Goal: Task Accomplishment & Management: Manage account settings

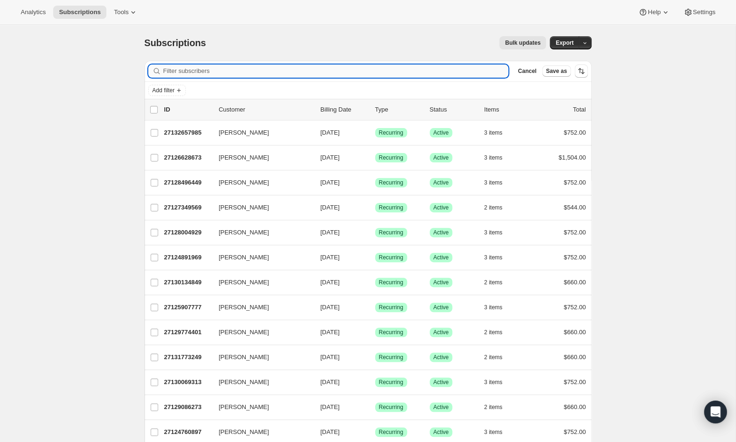
click at [184, 67] on input "Filter subscribers" at bounding box center [335, 70] width 345 height 13
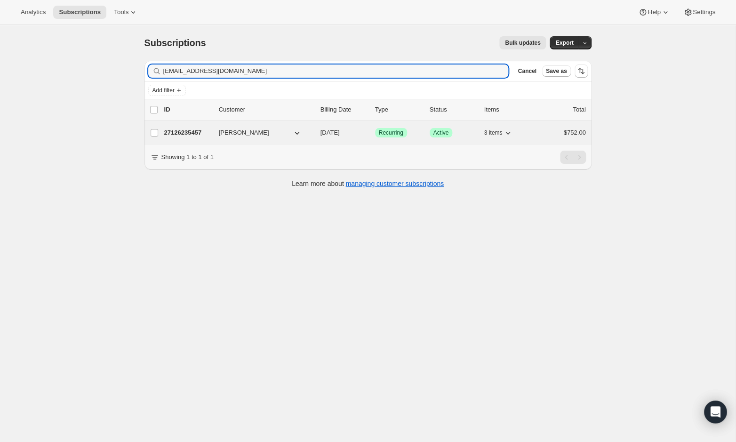
type input "[EMAIL_ADDRESS][DOMAIN_NAME]"
click at [214, 126] on div "27126235457 [PERSON_NAME] [DATE] Success Recurring Success Active 3 items $752.…" at bounding box center [374, 132] width 421 height 13
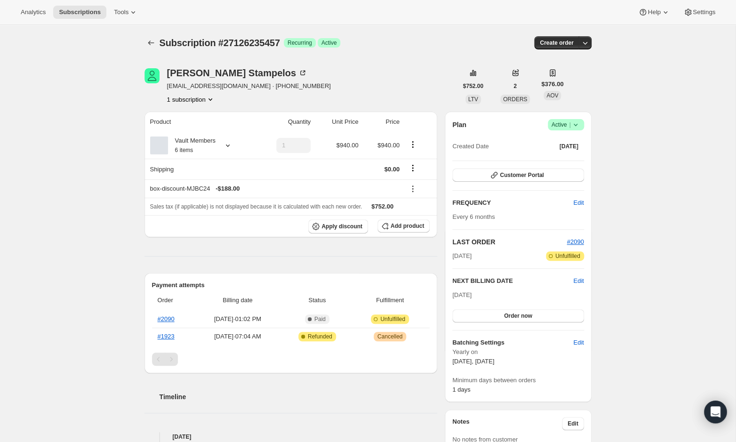
click at [562, 124] on span "Active |" at bounding box center [565, 124] width 29 height 9
click at [561, 163] on span "Cancel subscription" at bounding box center [563, 158] width 53 height 9
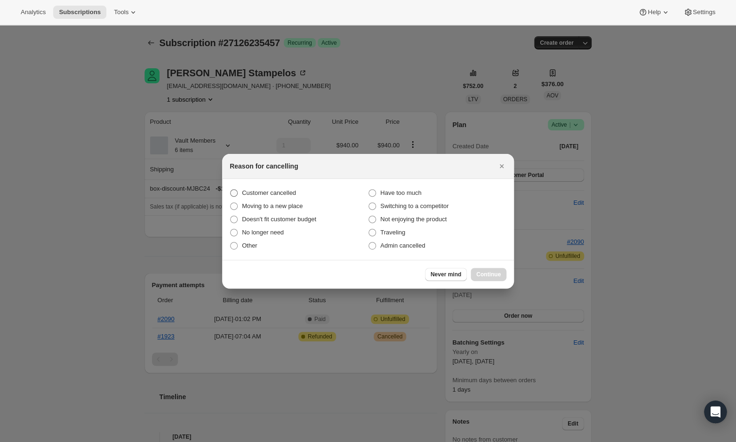
click at [276, 193] on span "Customer cancelled" at bounding box center [269, 192] width 54 height 7
click at [230, 190] on input "Customer cancelled" at bounding box center [230, 189] width 0 height 0
radio input "true"
click at [499, 269] on button "Continue" at bounding box center [488, 274] width 36 height 13
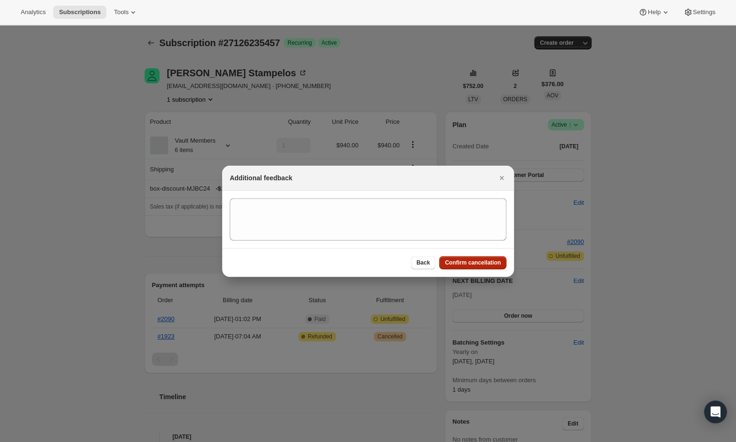
click at [455, 256] on button "Confirm cancellation" at bounding box center [472, 262] width 67 height 13
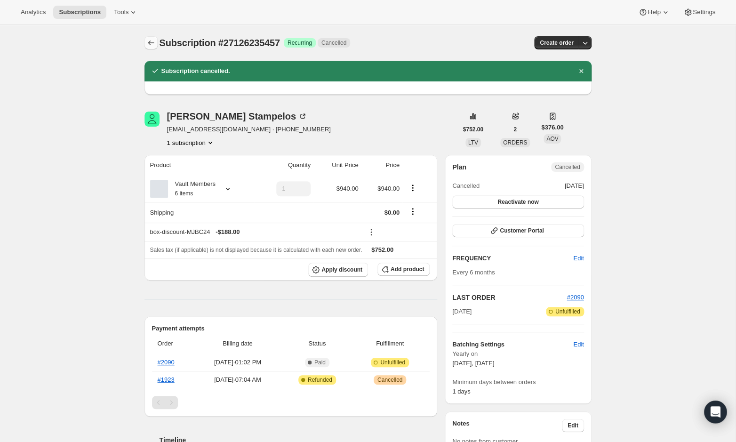
click at [150, 41] on icon "Subscriptions" at bounding box center [150, 42] width 9 height 9
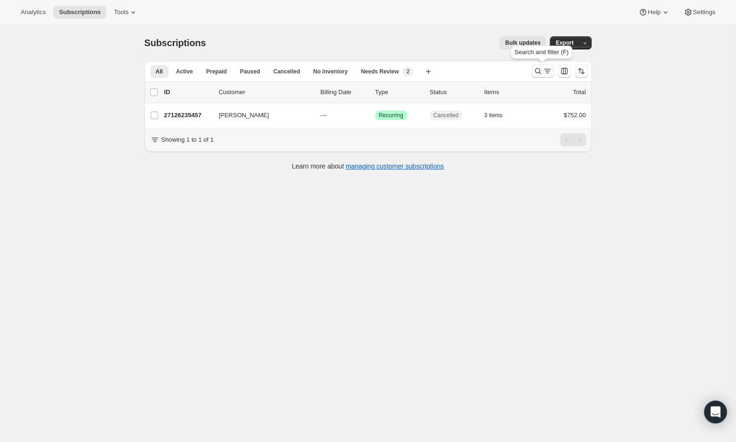
click at [543, 68] on icon "Search and filter results" at bounding box center [546, 70] width 9 height 9
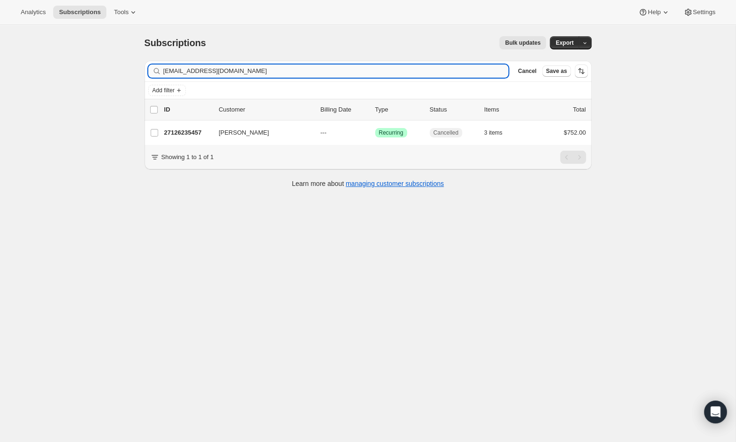
click at [270, 72] on input "solepmats@gmail.com" at bounding box center [335, 70] width 345 height 13
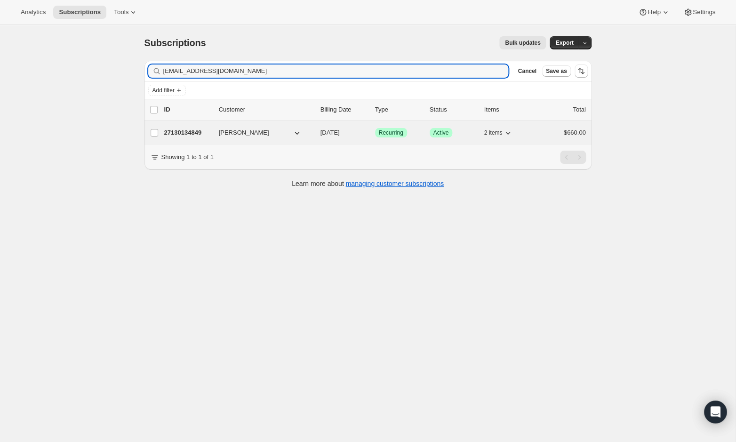
type input "jstone0422@gmail.com"
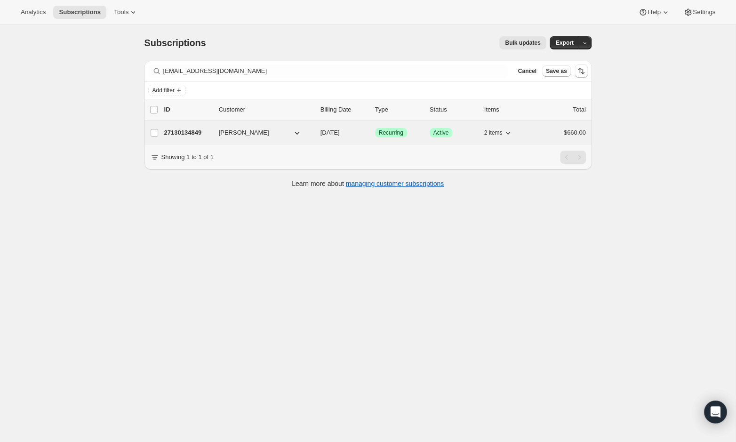
click at [214, 127] on div "27130134849 Jack Stone 04/01/2026 Success Recurring Success Active 2 items $660…" at bounding box center [374, 132] width 421 height 13
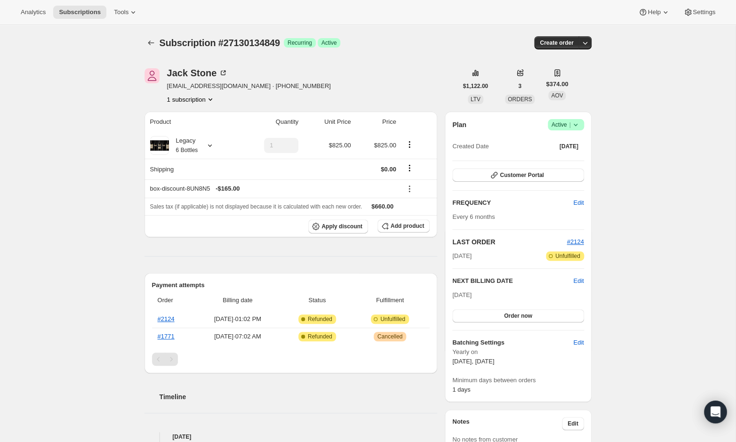
click at [570, 124] on icon at bounding box center [574, 124] width 9 height 9
click at [567, 164] on button "Cancel subscription" at bounding box center [563, 158] width 59 height 15
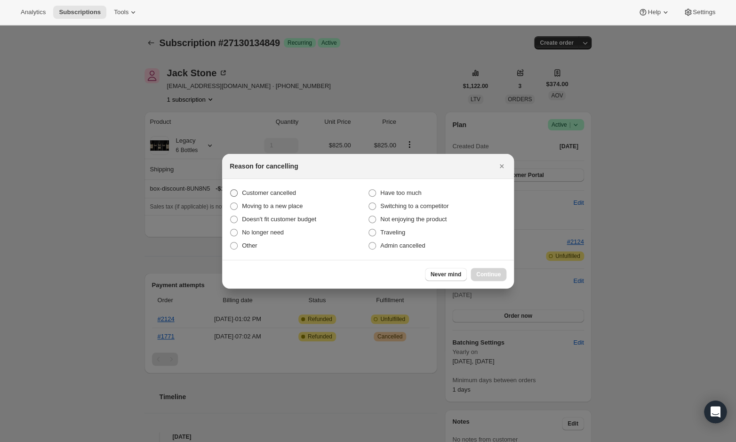
click at [276, 192] on span "Customer cancelled" at bounding box center [269, 192] width 54 height 7
click at [230, 190] on input "Customer cancelled" at bounding box center [230, 189] width 0 height 0
radio input "true"
click at [495, 272] on span "Continue" at bounding box center [488, 274] width 24 height 8
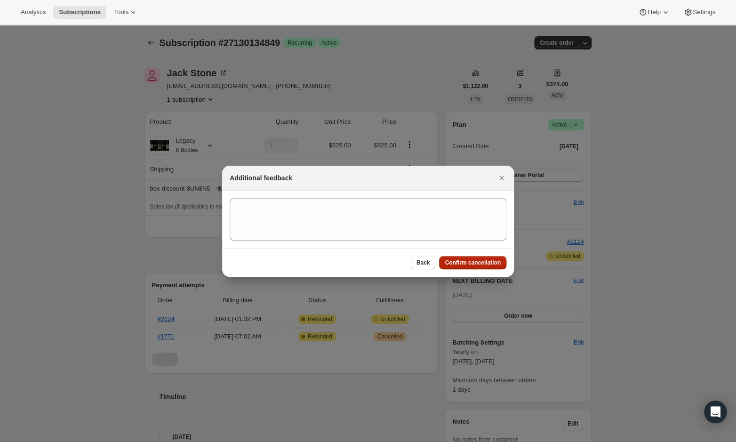
click at [461, 265] on span "Confirm cancellation" at bounding box center [472, 263] width 56 height 8
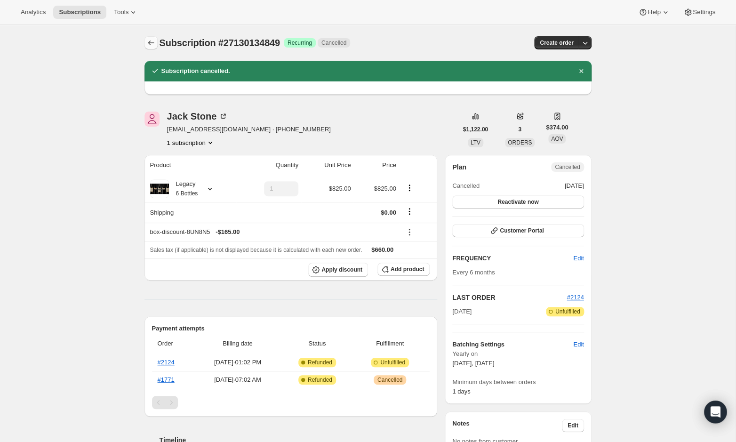
click at [148, 39] on icon "Subscriptions" at bounding box center [150, 42] width 9 height 9
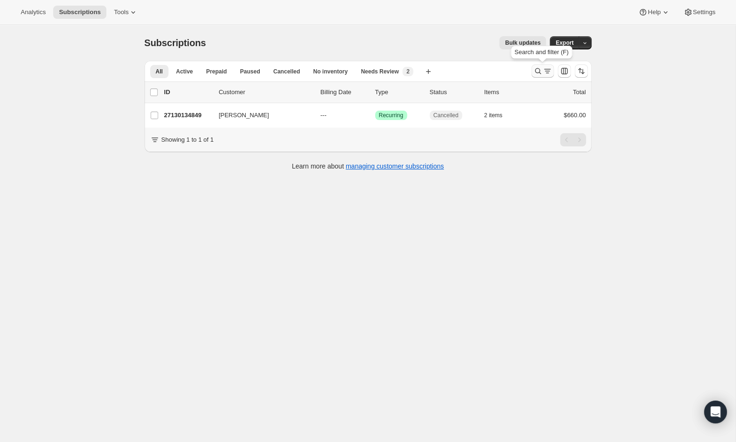
click at [538, 71] on icon "Search and filter results" at bounding box center [537, 71] width 6 height 6
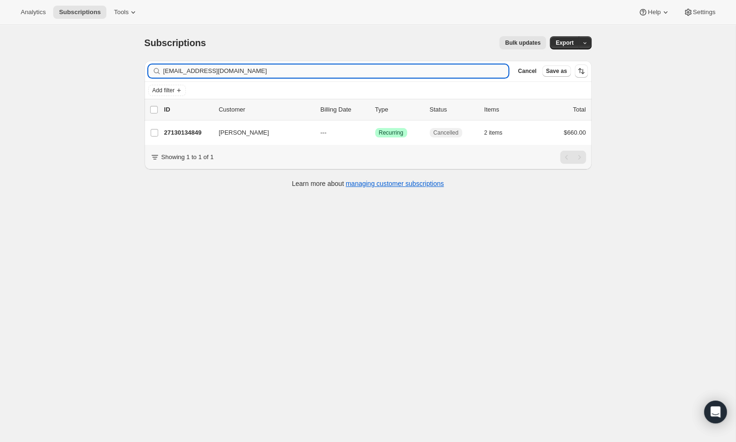
click at [365, 75] on input "jstone0422@gmail.com" at bounding box center [335, 70] width 345 height 13
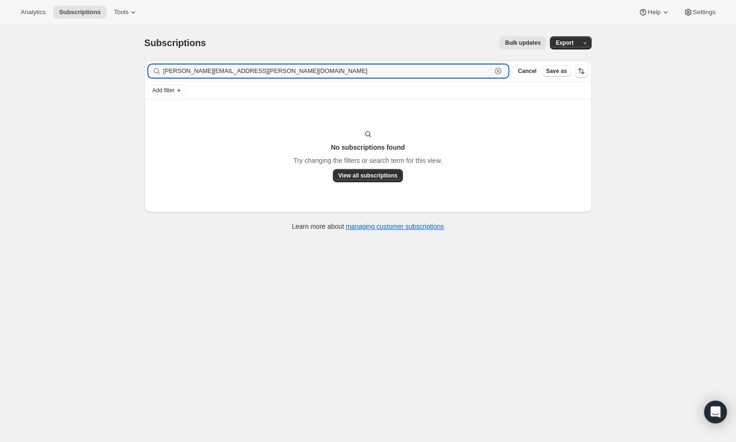
drag, startPoint x: 263, startPoint y: 69, endPoint x: 141, endPoint y: 69, distance: 122.3
click at [141, 69] on div "Filter subscribers cletis.strausbaugh@gmail.com Clear Cancel Save as Add filter…" at bounding box center [364, 146] width 454 height 187
paste input "vatika.vig"
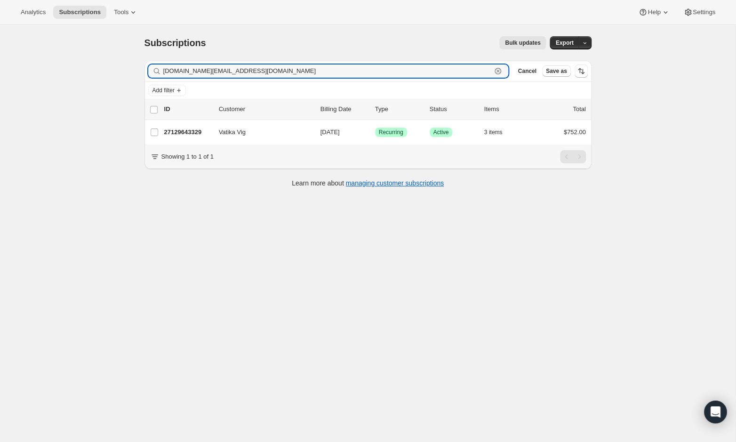
type input "vatika.vig@gmail.com"
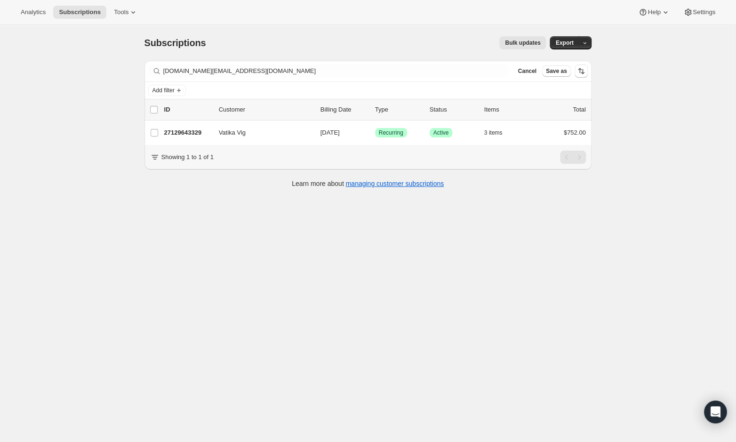
click at [299, 146] on div "Showing 1 to 1 of 1" at bounding box center [367, 157] width 447 height 24
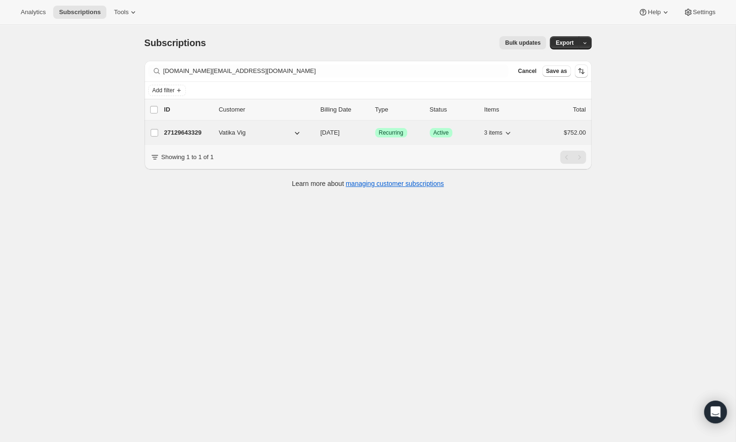
click at [294, 137] on div "27129643329 Vatika Vig 04/01/2026 Success Recurring Success Active 3 items $752…" at bounding box center [374, 132] width 421 height 13
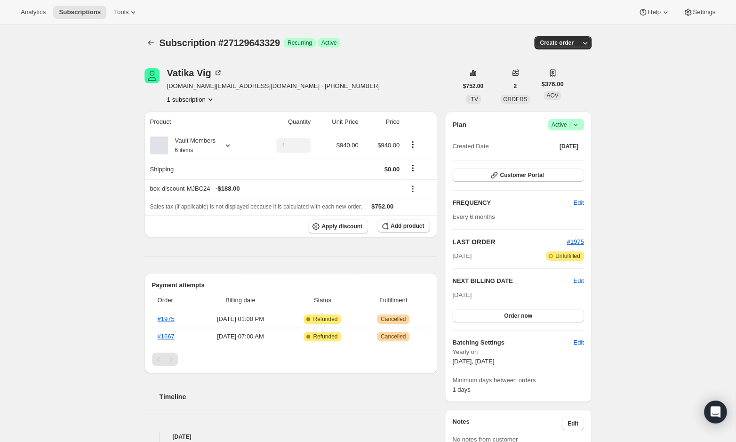
click at [554, 122] on span "Active |" at bounding box center [565, 124] width 29 height 9
click at [560, 158] on span "Cancel subscription" at bounding box center [563, 158] width 53 height 7
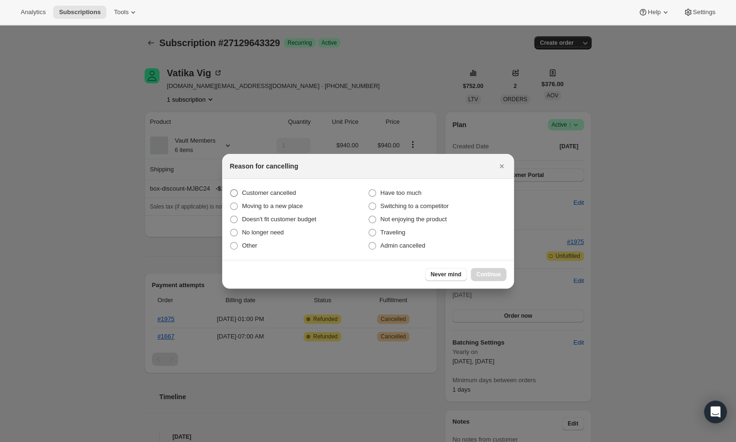
click at [268, 188] on span "Customer cancelled" at bounding box center [269, 192] width 54 height 9
click at [230, 189] on input "Customer cancelled" at bounding box center [230, 189] width 0 height 0
radio input "true"
click at [483, 268] on button "Continue" at bounding box center [488, 274] width 36 height 13
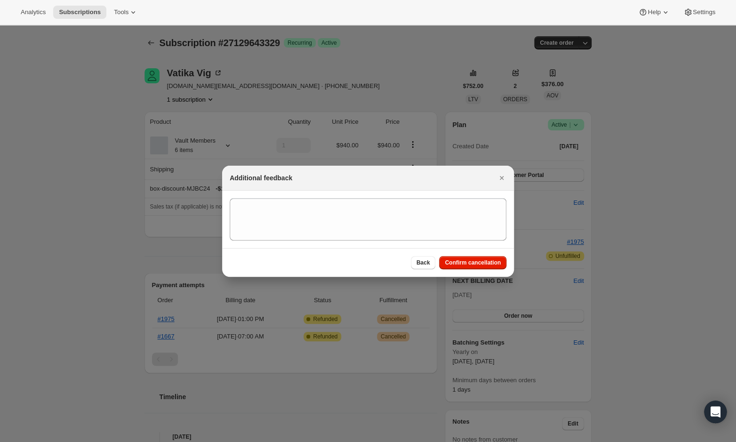
click at [476, 249] on div "Back Confirm cancellation" at bounding box center [368, 262] width 292 height 29
click at [476, 261] on span "Confirm cancellation" at bounding box center [472, 263] width 56 height 8
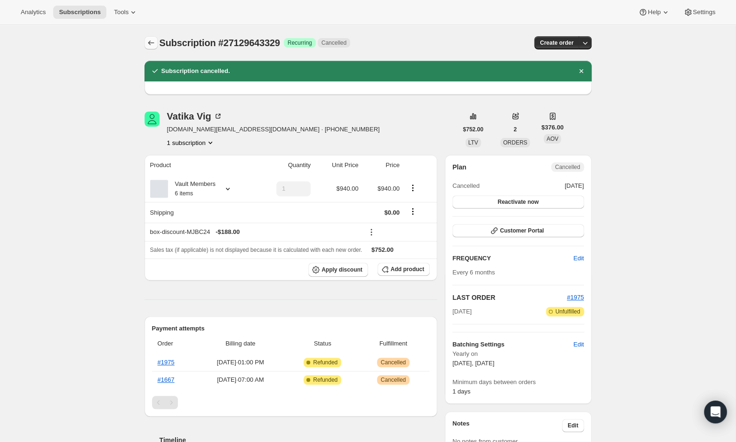
click at [154, 45] on icon "Subscriptions" at bounding box center [150, 42] width 9 height 9
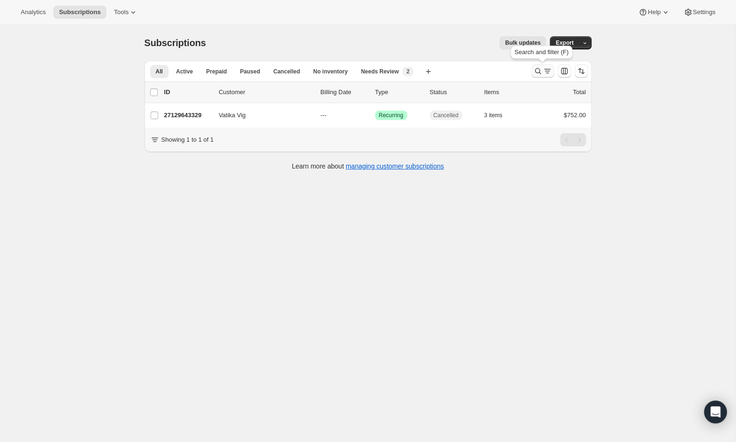
click at [542, 76] on button "Search and filter results" at bounding box center [542, 70] width 23 height 13
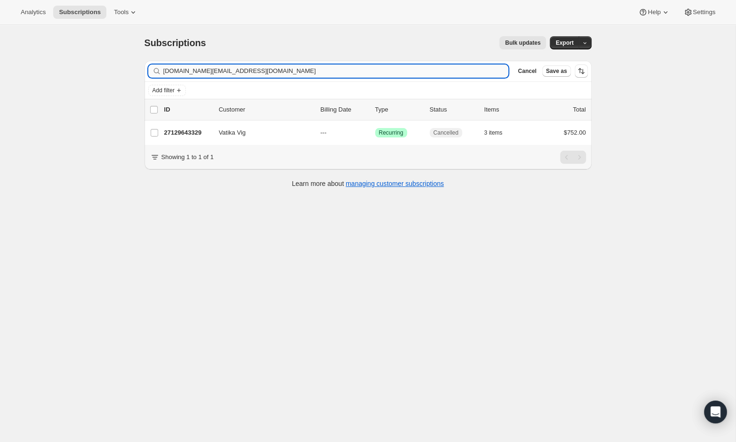
click at [278, 69] on input "vatika.vig@gmail.com" at bounding box center [335, 70] width 345 height 13
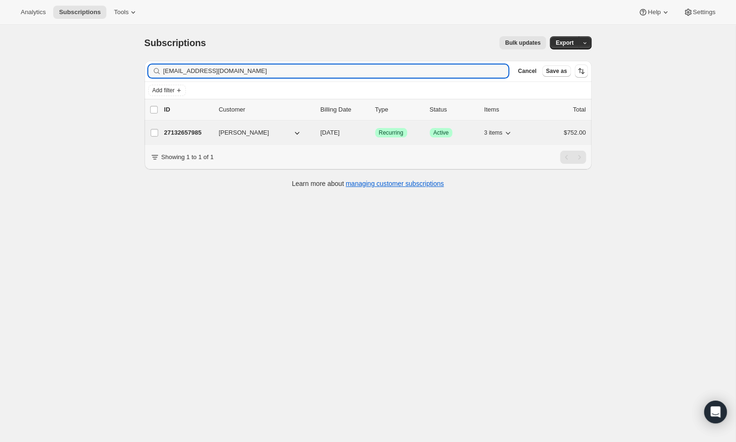
type input "stevenweinstein3@gmail.com"
click at [224, 133] on span "Steven Weinstein" at bounding box center [244, 132] width 50 height 9
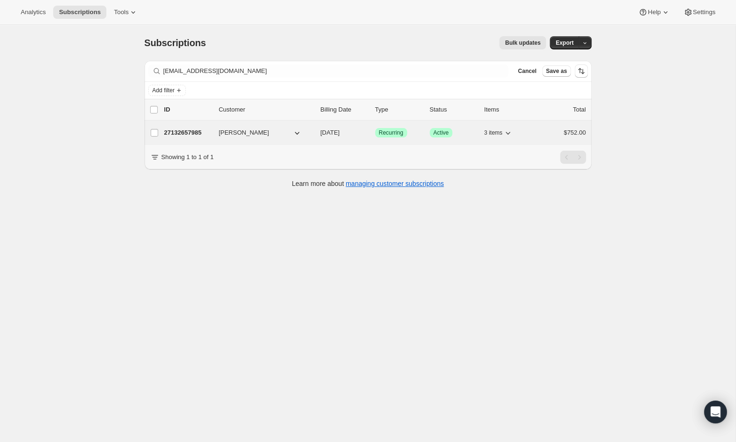
click at [184, 134] on p "27132657985" at bounding box center [187, 132] width 47 height 9
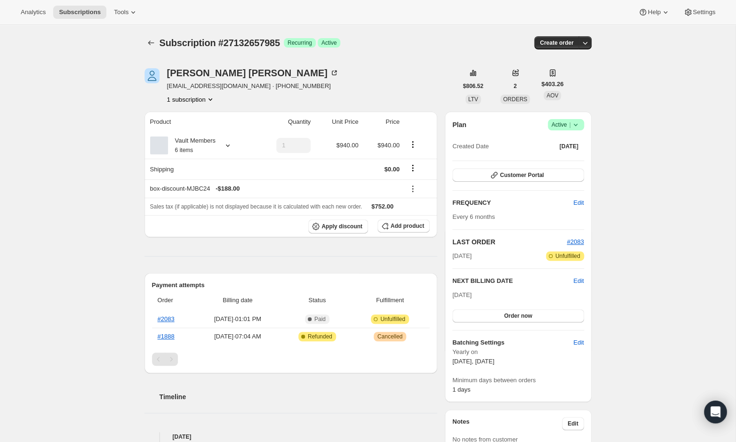
click at [582, 122] on span "Success Active |" at bounding box center [565, 124] width 36 height 11
click at [569, 157] on span "Cancel subscription" at bounding box center [563, 158] width 53 height 7
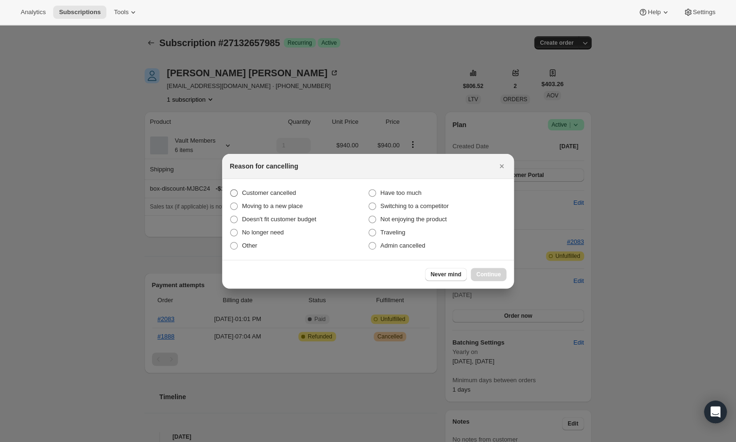
click at [285, 195] on span "Customer cancelled" at bounding box center [269, 192] width 54 height 7
click at [230, 190] on input "Customer cancelled" at bounding box center [230, 189] width 0 height 0
radio input "true"
click at [482, 274] on span "Continue" at bounding box center [488, 274] width 24 height 8
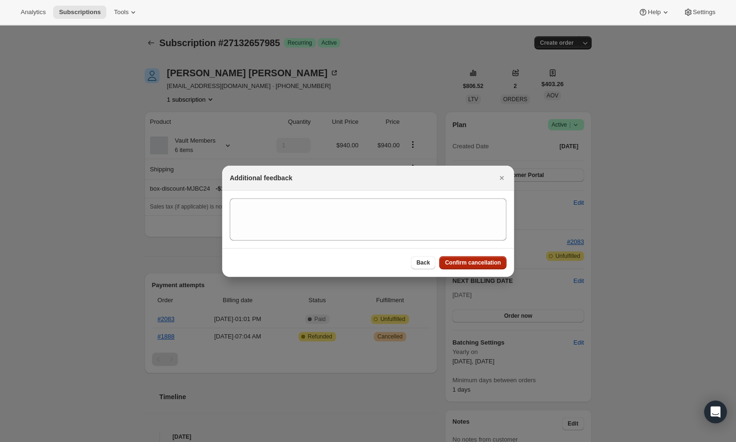
click at [455, 268] on button "Confirm cancellation" at bounding box center [472, 262] width 67 height 13
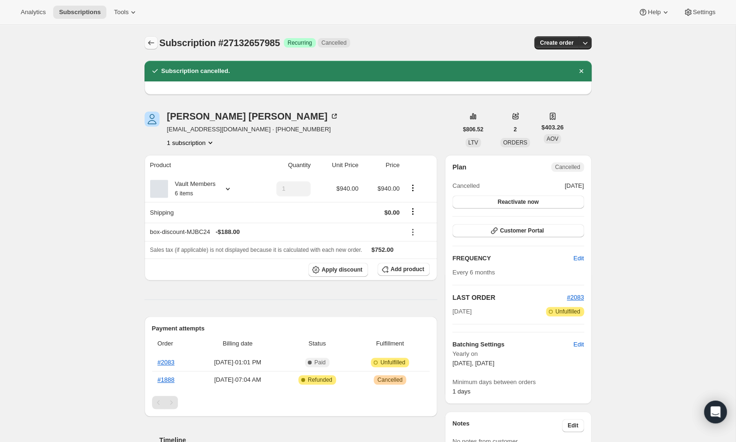
click at [150, 43] on icon "Subscriptions" at bounding box center [151, 42] width 6 height 5
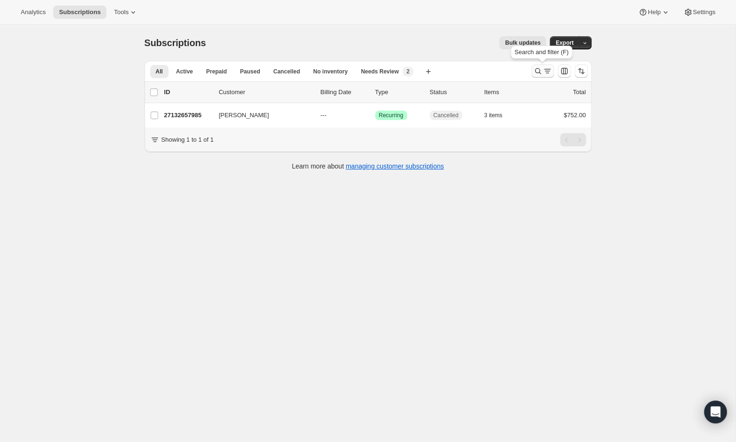
click at [533, 74] on icon "Search and filter results" at bounding box center [537, 70] width 9 height 9
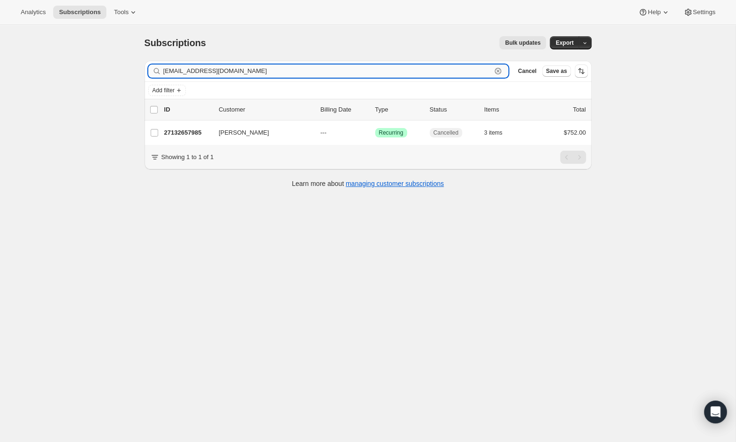
click at [332, 65] on input "stevenweinstein3@gmail.com" at bounding box center [327, 70] width 328 height 13
click at [332, 67] on input "stevenweinstein3@gmail.com" at bounding box center [327, 70] width 328 height 13
paste input "derek@williamswealth360.com"
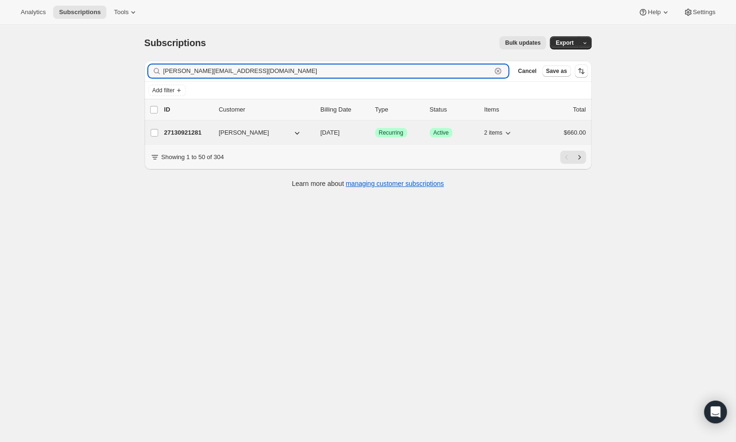
type input "derek@williamswealth360.com"
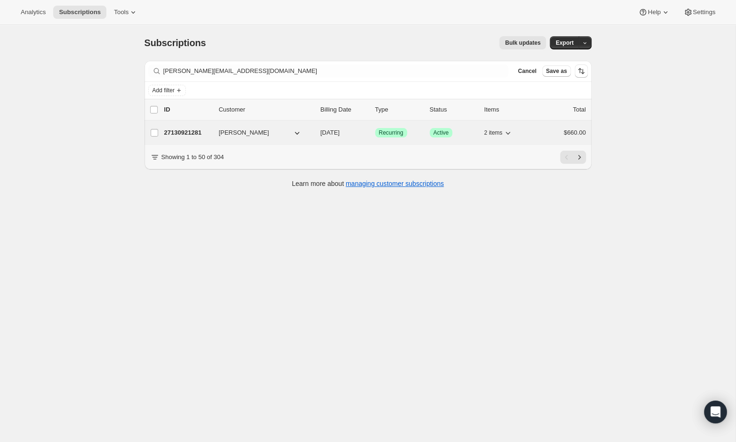
click at [198, 131] on p "27130921281" at bounding box center [187, 132] width 47 height 9
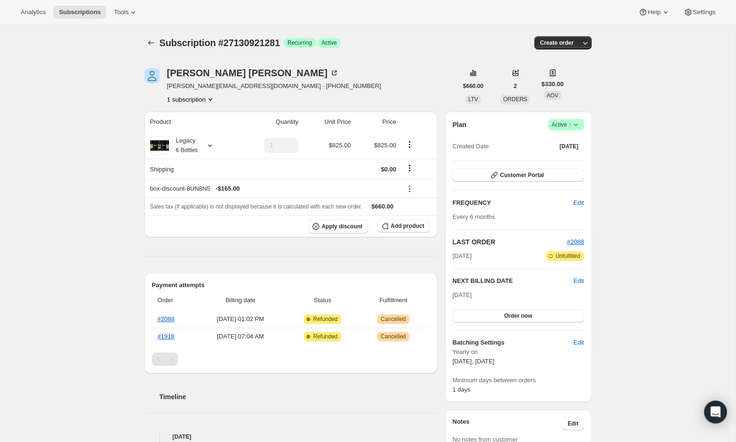
click at [570, 123] on icon at bounding box center [574, 124] width 9 height 9
click at [563, 154] on span "Cancel subscription" at bounding box center [563, 158] width 53 height 9
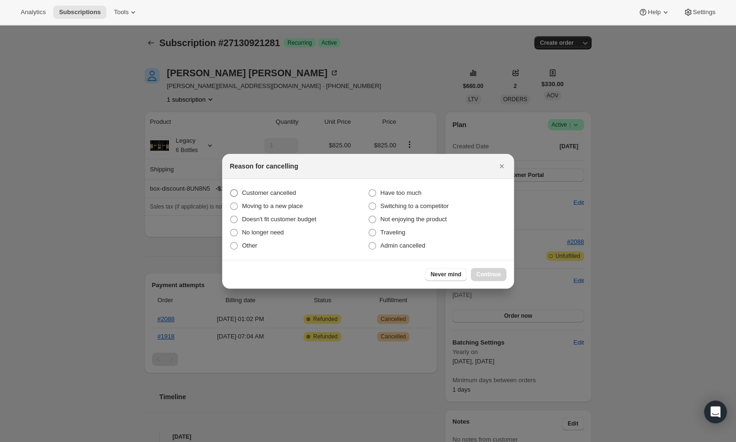
click at [282, 186] on label "Customer cancelled" at bounding box center [299, 192] width 138 height 13
click at [230, 189] on input "Customer cancelled" at bounding box center [230, 189] width 0 height 0
radio input "true"
click at [282, 188] on span "Customer cancelled" at bounding box center [269, 192] width 54 height 9
click at [230, 189] on input "Customer cancelled" at bounding box center [230, 189] width 0 height 0
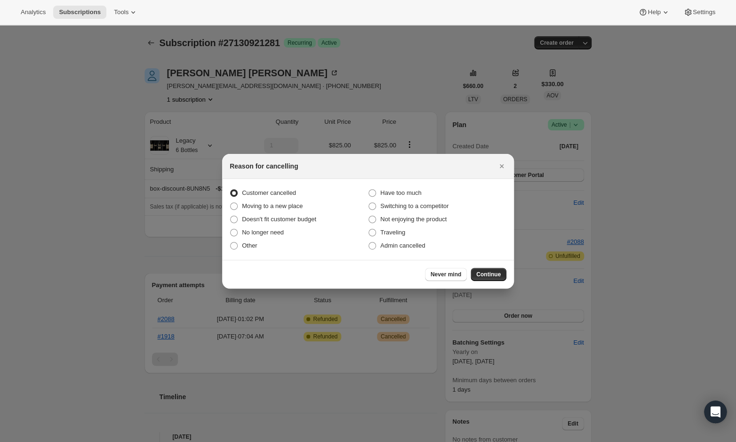
click at [282, 188] on span "Customer cancelled" at bounding box center [269, 192] width 54 height 9
click at [230, 189] on input "Customer cancelled" at bounding box center [230, 189] width 0 height 0
click at [483, 271] on span "Continue" at bounding box center [488, 274] width 24 height 8
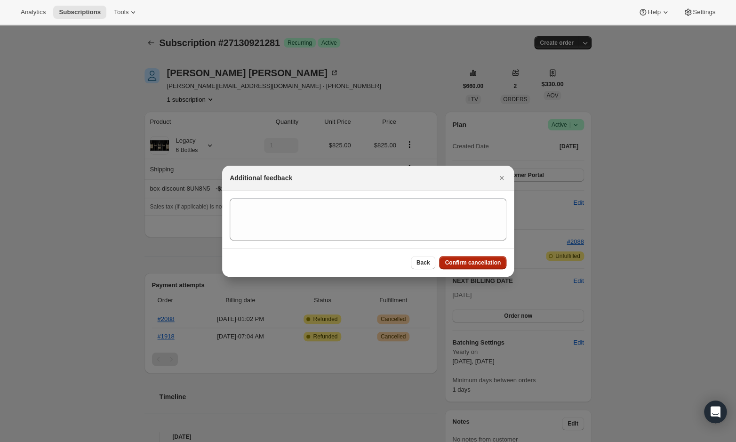
click at [459, 260] on span "Confirm cancellation" at bounding box center [472, 263] width 56 height 8
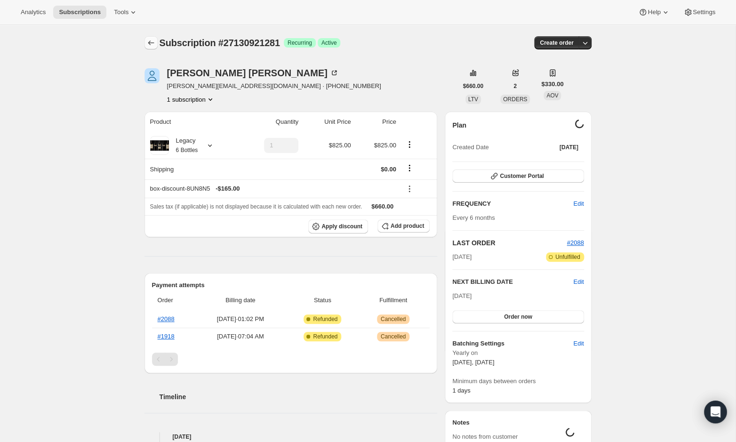
click at [147, 39] on icon "Subscriptions" at bounding box center [150, 42] width 9 height 9
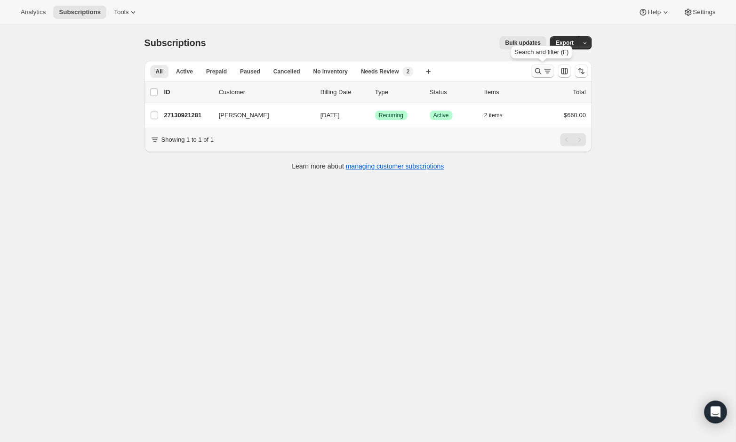
click at [539, 69] on icon "Search and filter results" at bounding box center [537, 70] width 9 height 9
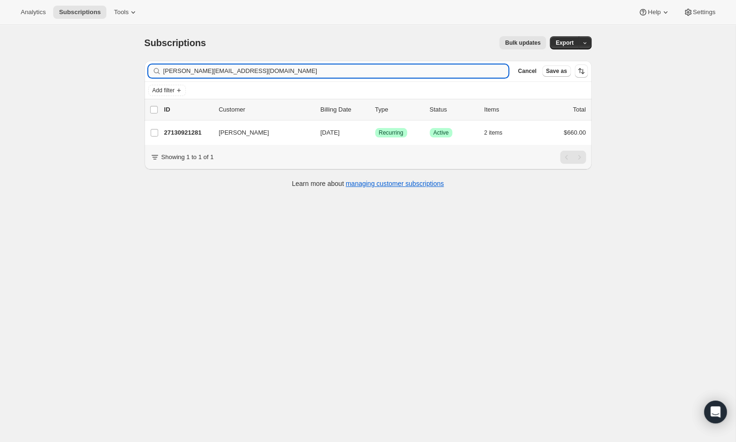
click at [352, 71] on input "derek@williamswealth360.com" at bounding box center [335, 70] width 345 height 13
type input "kaybattenthomas@gmail.com"
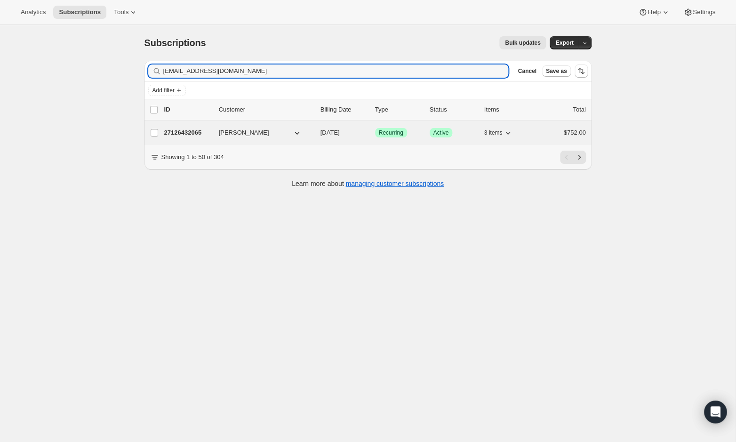
click at [247, 127] on div "27126432065 Kay Thomas 04/01/2027 Success Recurring Success Active 3 items $752…" at bounding box center [374, 132] width 421 height 13
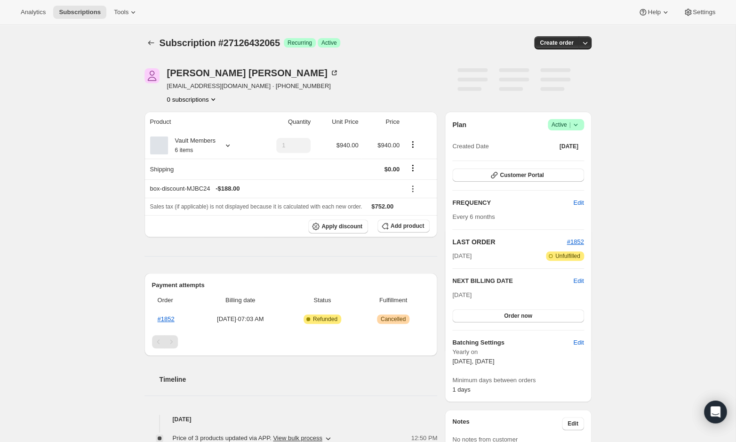
click at [572, 122] on icon at bounding box center [574, 124] width 9 height 9
click at [565, 159] on span "Cancel subscription" at bounding box center [563, 158] width 53 height 7
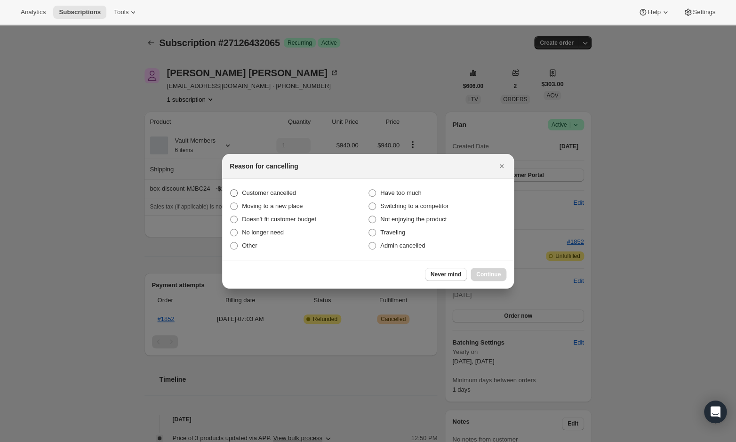
click at [281, 186] on label "Customer cancelled" at bounding box center [299, 192] width 138 height 13
click at [230, 189] on input "Customer cancelled" at bounding box center [230, 189] width 0 height 0
radio input "true"
click at [494, 276] on span "Continue" at bounding box center [488, 274] width 24 height 8
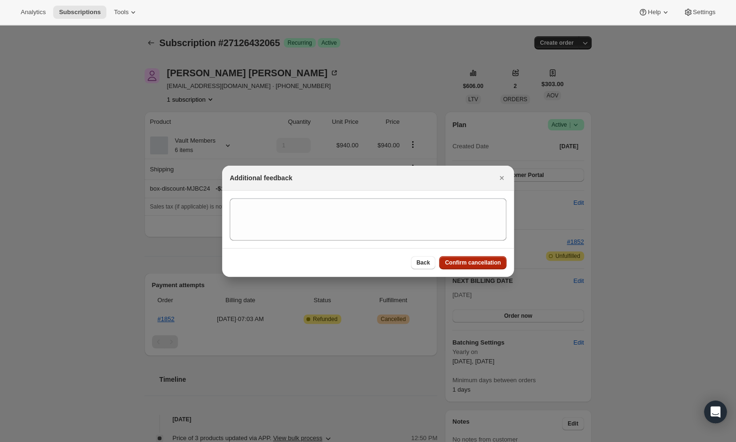
click at [477, 260] on span "Confirm cancellation" at bounding box center [472, 263] width 56 height 8
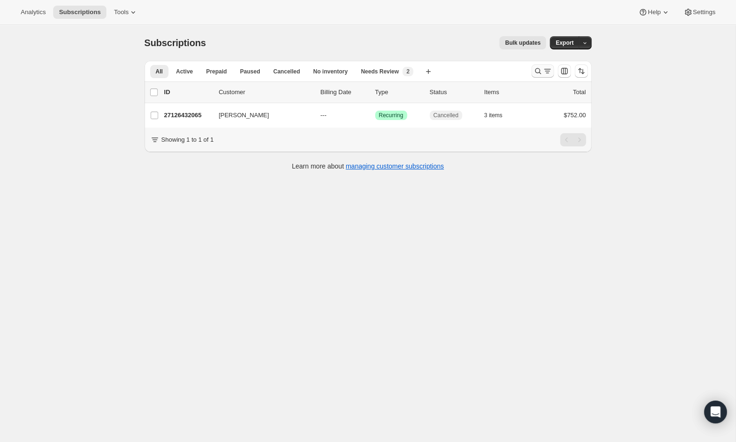
click at [537, 72] on icon "Search and filter results" at bounding box center [537, 70] width 9 height 9
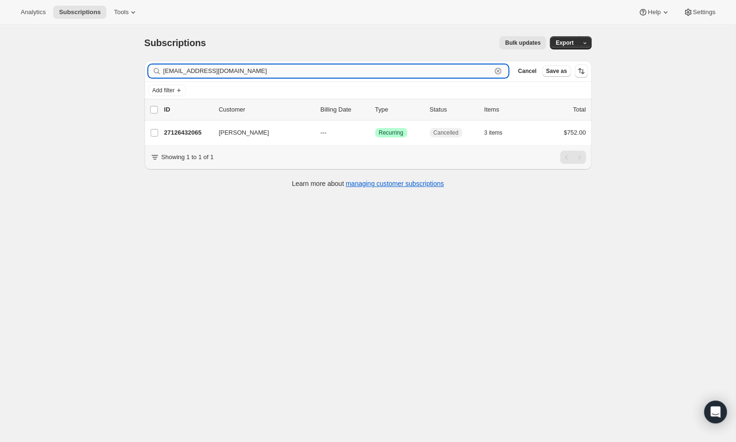
click at [351, 69] on input "[EMAIL_ADDRESS][DOMAIN_NAME]" at bounding box center [327, 70] width 328 height 13
paste input "sutleyinvest@gmail.com"
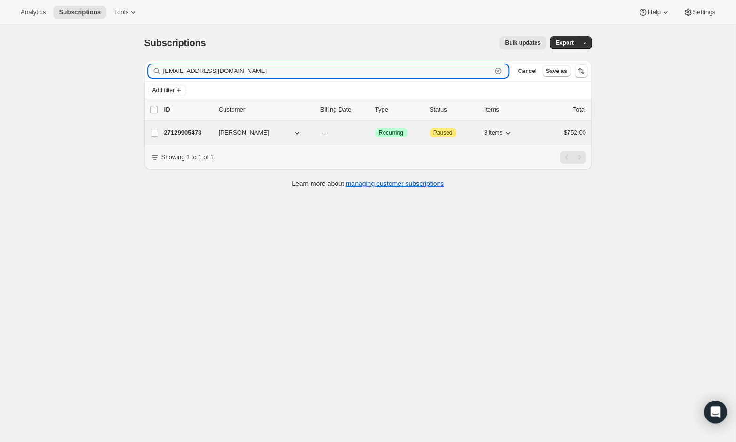
type input "sutleyinvest@gmail.com"
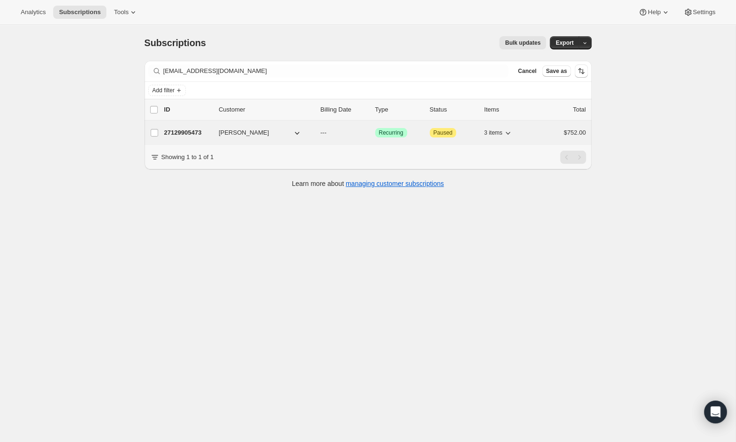
click at [208, 133] on p "27129905473" at bounding box center [187, 132] width 47 height 9
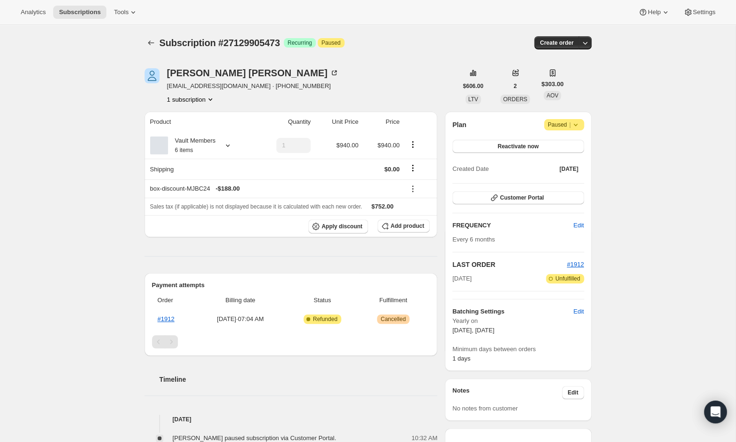
click at [562, 122] on span "Paused |" at bounding box center [563, 124] width 32 height 9
click at [560, 146] on span "Cancel subscription" at bounding box center [561, 142] width 53 height 7
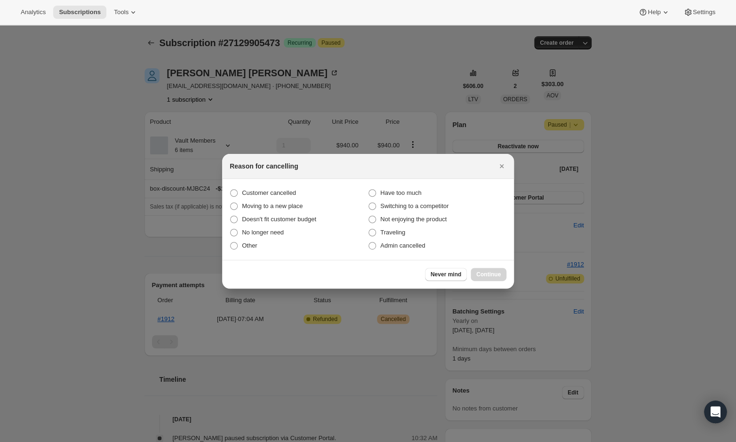
click at [273, 183] on section "Customer cancelled Have too much Moving to a new place Switching to a competito…" at bounding box center [368, 219] width 292 height 81
click at [273, 191] on span "Customer cancelled" at bounding box center [269, 192] width 54 height 7
click at [230, 190] on input "Customer cancelled" at bounding box center [230, 189] width 0 height 0
radio input "true"
click at [481, 270] on span "Continue" at bounding box center [488, 274] width 24 height 8
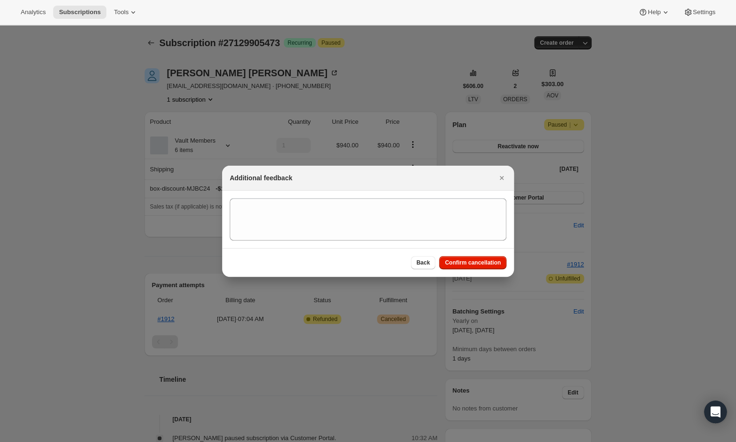
click at [464, 269] on div "Back Confirm cancellation" at bounding box center [368, 262] width 292 height 29
click at [463, 265] on span "Confirm cancellation" at bounding box center [472, 263] width 56 height 8
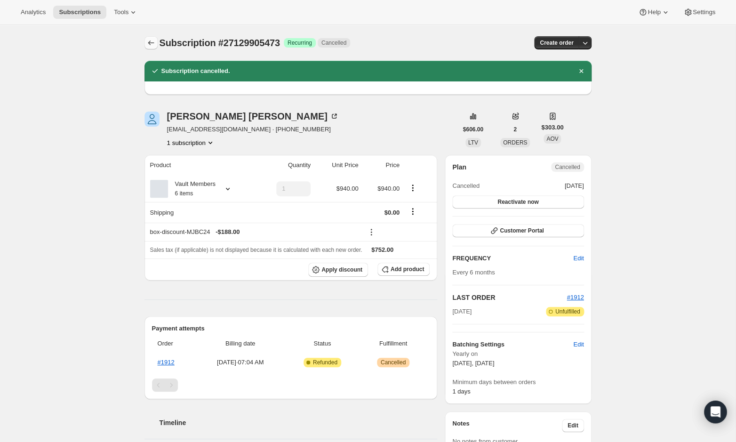
click at [149, 41] on icon "Subscriptions" at bounding box center [150, 42] width 9 height 9
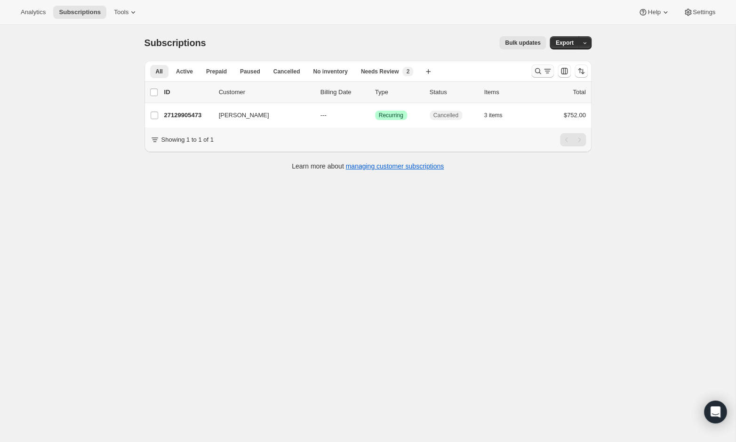
click at [537, 70] on icon "Search and filter results" at bounding box center [537, 70] width 9 height 9
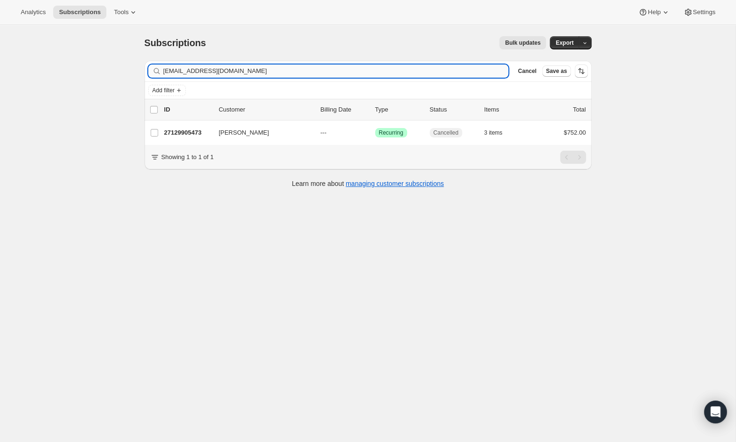
click at [313, 64] on input "sutleyinvest@gmail.com" at bounding box center [335, 70] width 345 height 13
click at [313, 66] on input "sutleyinvest@gmail.com" at bounding box center [335, 70] width 345 height 13
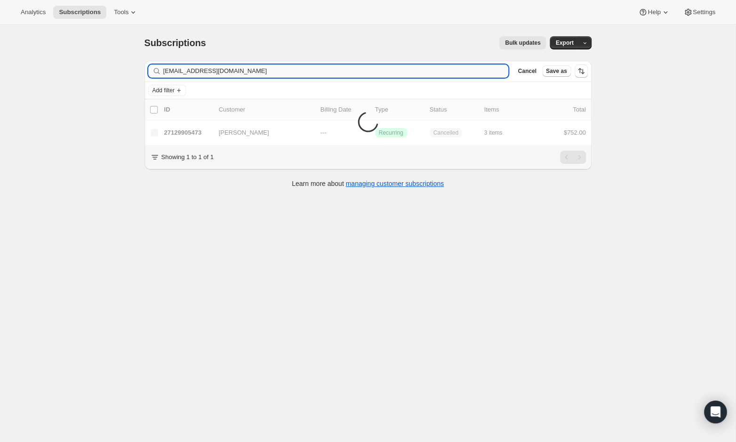
type input "mstevens@stevecogroup.com"
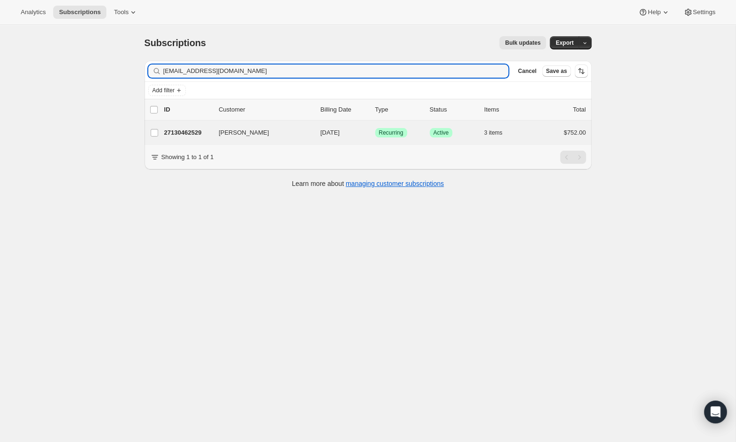
click at [228, 125] on div "Mike Stevens 27130462529 Mike Stevens 04/01/2026 Success Recurring Success Acti…" at bounding box center [367, 132] width 447 height 24
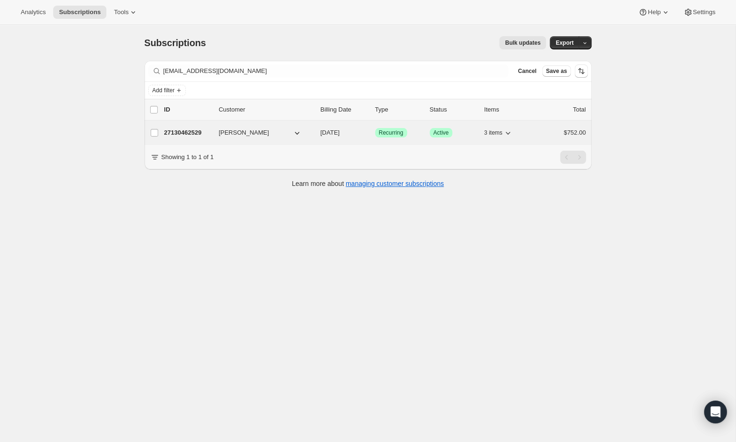
click at [233, 131] on span "Mike Stevens" at bounding box center [244, 132] width 50 height 9
click at [197, 137] on div "27130462529 Mike Stevens 04/01/2026 Success Recurring Success Active 3 items $7…" at bounding box center [374, 132] width 421 height 13
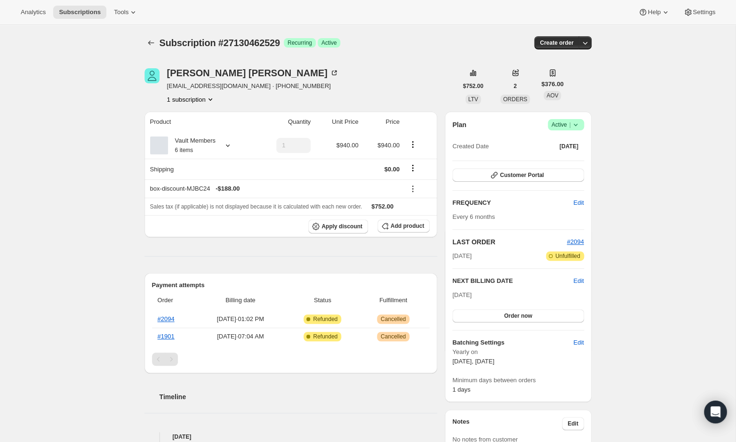
click at [575, 129] on span "Success Active |" at bounding box center [565, 124] width 36 height 11
click at [575, 153] on button "Cancel subscription" at bounding box center [563, 158] width 59 height 15
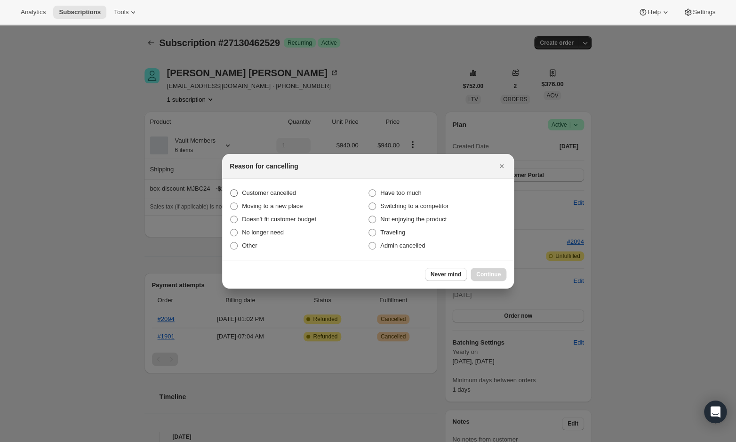
click at [290, 196] on span "Customer cancelled" at bounding box center [269, 192] width 54 height 7
click at [230, 190] on input "Customer cancelled" at bounding box center [230, 189] width 0 height 0
radio input "true"
click at [482, 269] on button "Continue" at bounding box center [488, 274] width 36 height 13
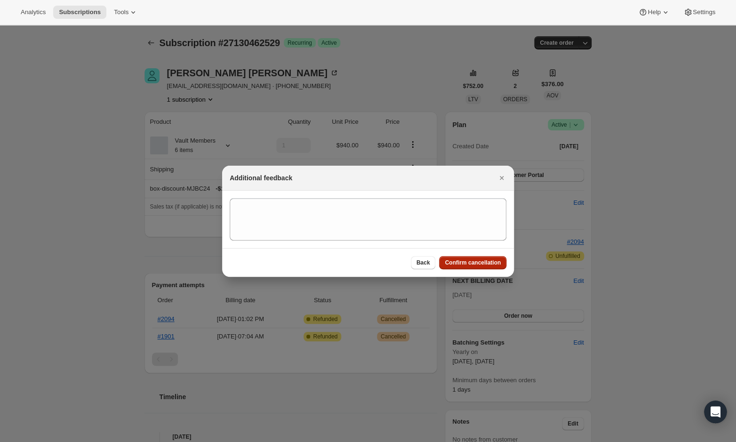
click at [466, 264] on span "Confirm cancellation" at bounding box center [472, 263] width 56 height 8
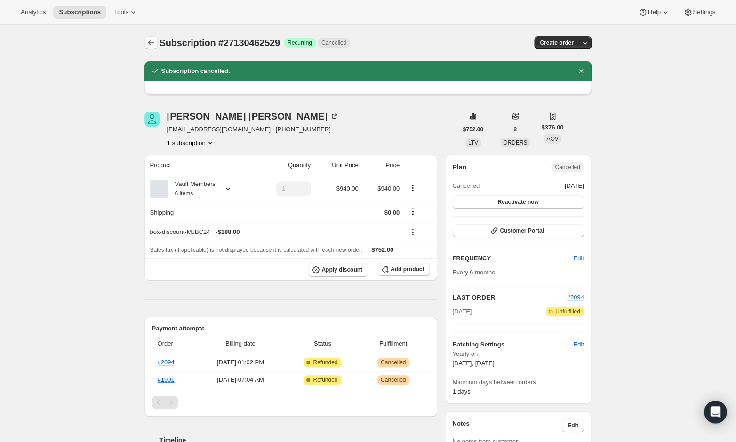
click at [147, 41] on icon "Subscriptions" at bounding box center [150, 42] width 9 height 9
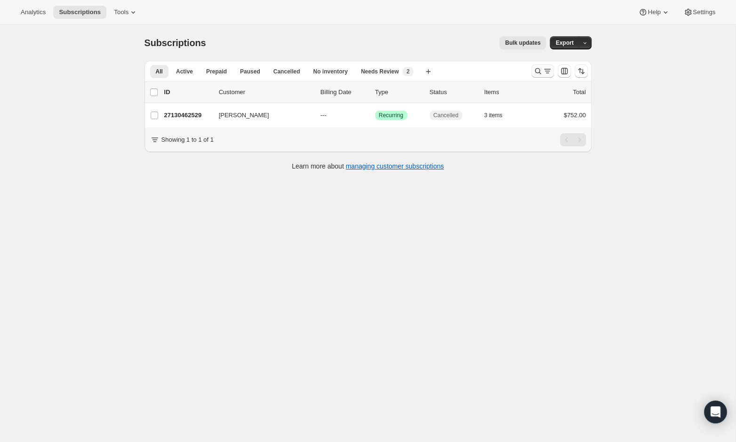
click at [531, 72] on button "Search and filter results" at bounding box center [542, 70] width 23 height 13
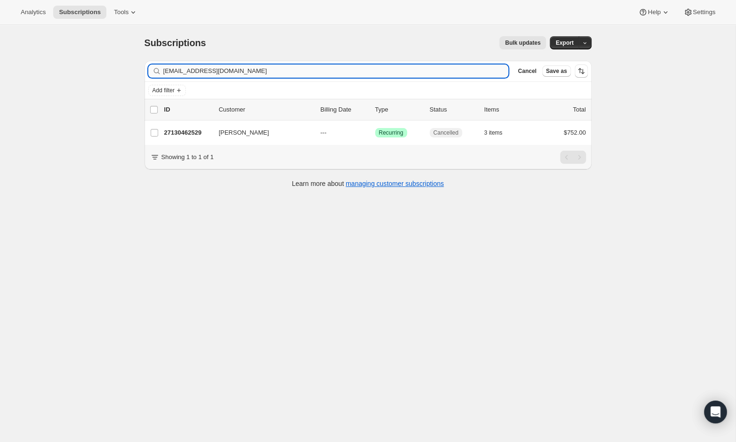
click at [346, 72] on input "mstevens@stevecogroup.com" at bounding box center [335, 70] width 345 height 13
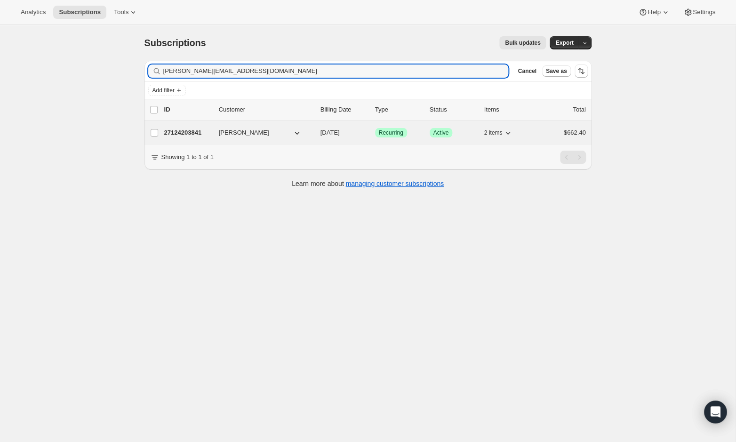
type input "rowlen@lbbslaw.com"
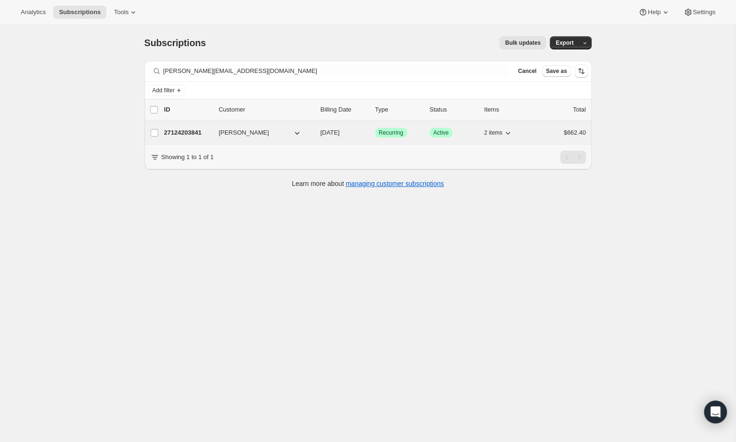
click at [196, 133] on p "27124203841" at bounding box center [187, 132] width 47 height 9
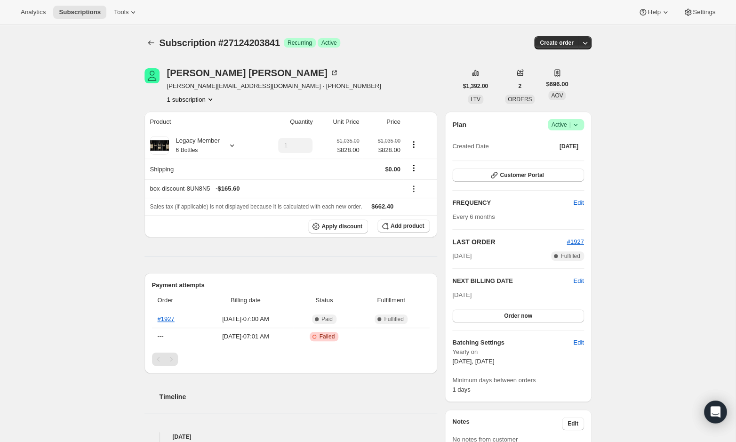
click at [580, 125] on span "Success Active |" at bounding box center [565, 124] width 36 height 11
click at [570, 160] on span "Cancel subscription" at bounding box center [563, 158] width 53 height 7
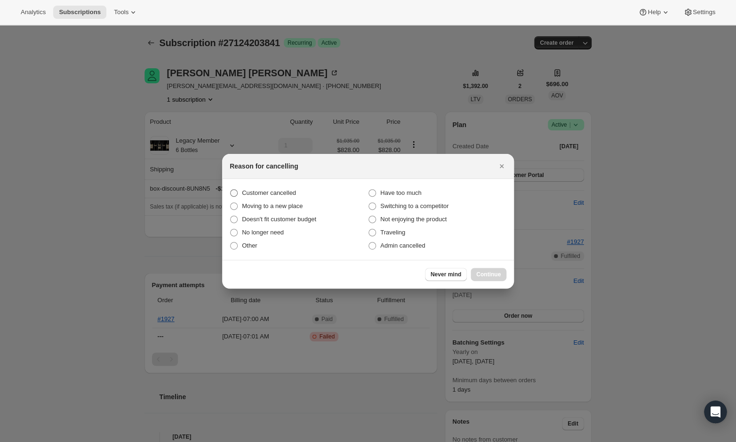
click at [260, 194] on span "Customer cancelled" at bounding box center [269, 192] width 54 height 7
click at [230, 190] on input "Customer cancelled" at bounding box center [230, 189] width 0 height 0
radio input "true"
click at [489, 279] on button "Continue" at bounding box center [488, 274] width 36 height 13
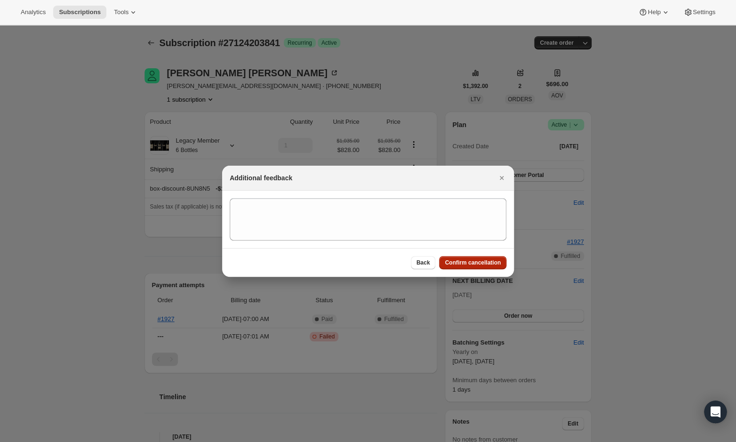
click at [477, 261] on span "Confirm cancellation" at bounding box center [472, 263] width 56 height 8
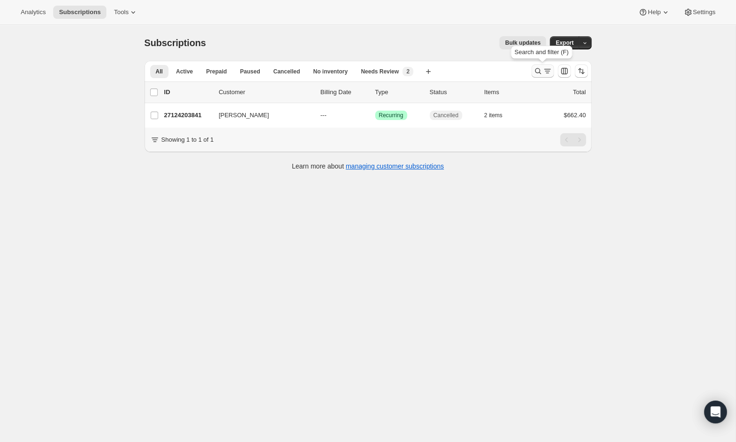
click at [544, 71] on icon "Search and filter results" at bounding box center [546, 70] width 9 height 9
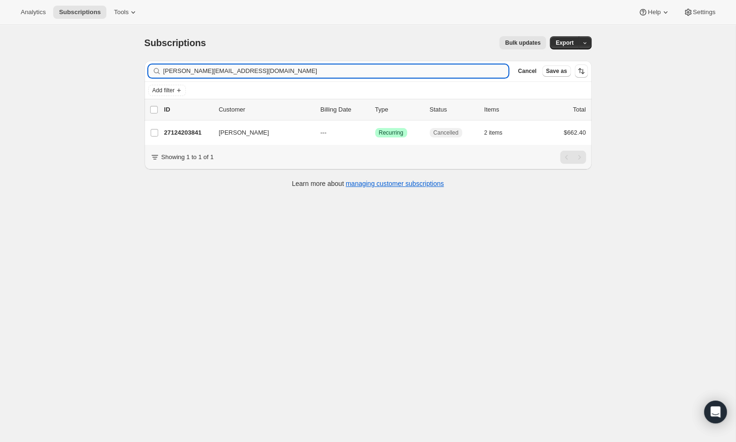
click at [299, 71] on input "rowlen@lbbslaw.com" at bounding box center [335, 70] width 345 height 13
type input "djrickard62@gmail.com"
drag, startPoint x: 238, startPoint y: 73, endPoint x: 110, endPoint y: 72, distance: 128.4
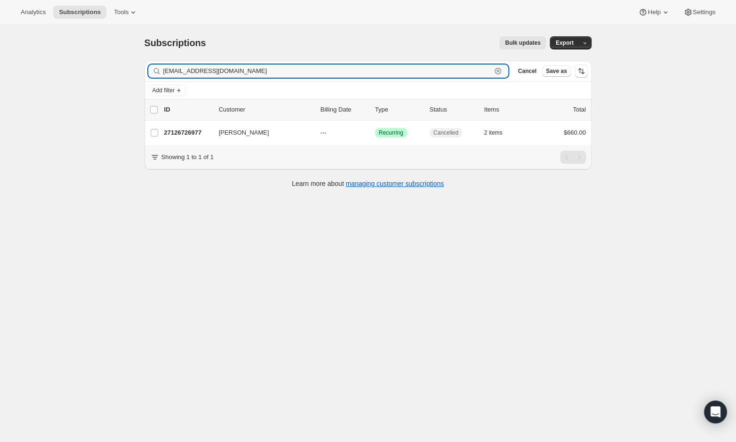
click at [110, 72] on div "Subscriptions. This page is ready Subscriptions Bulk updates More actions Bulk …" at bounding box center [367, 246] width 735 height 442
paste input "klr5643@gmail.com"
type input "klr5643@gmail.com"
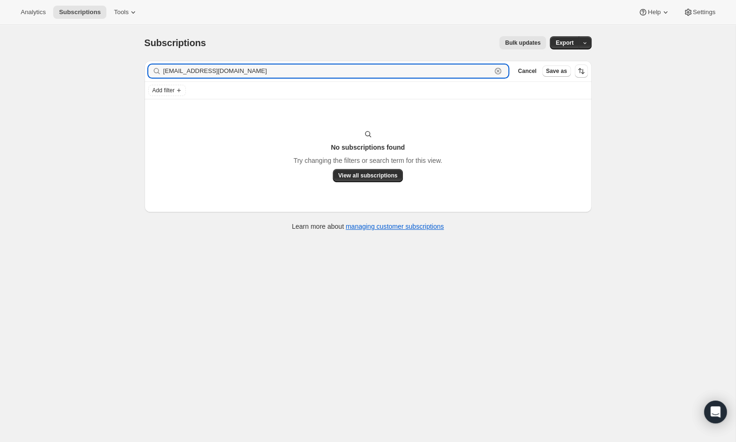
drag, startPoint x: 243, startPoint y: 67, endPoint x: 155, endPoint y: 65, distance: 88.0
click at [155, 65] on div "klr5643@gmail.com Clear" at bounding box center [328, 70] width 360 height 13
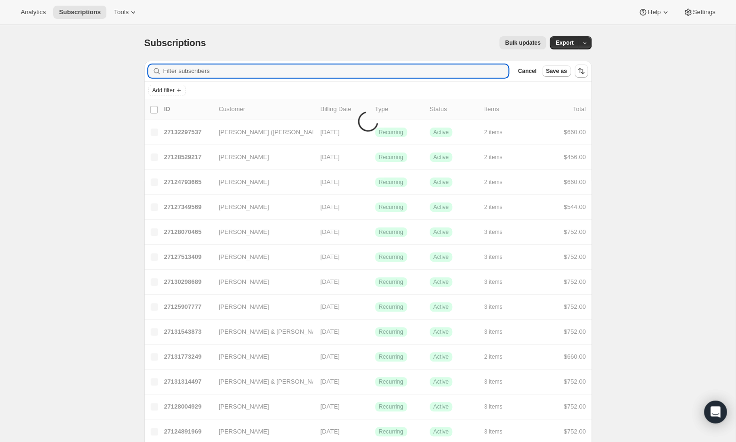
paste input "stuartmprior@gmail.com"
click at [204, 66] on input "stuartmprior@gmail.com" at bounding box center [335, 70] width 345 height 13
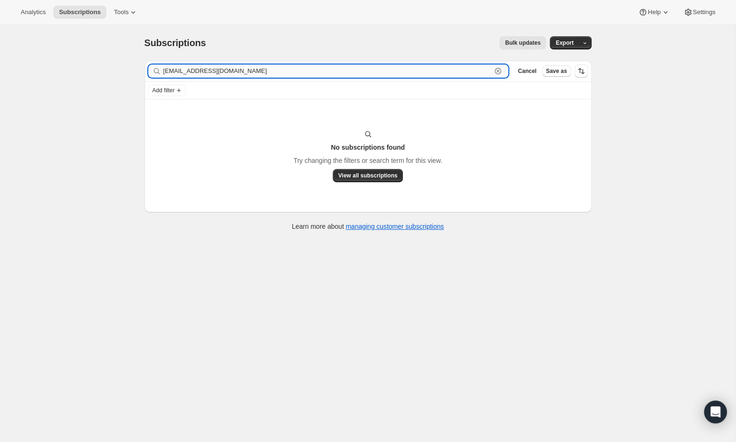
click at [255, 69] on input "stuartmprior@gmail.com" at bounding box center [327, 70] width 328 height 13
type input "stuartmprior@gmail.com"
drag, startPoint x: 251, startPoint y: 72, endPoint x: 131, endPoint y: 71, distance: 120.4
click at [131, 71] on div "Subscriptions. This page is ready Subscriptions Bulk updates More actions Bulk …" at bounding box center [367, 246] width 735 height 442
paste input "tplylar@verizon.net"
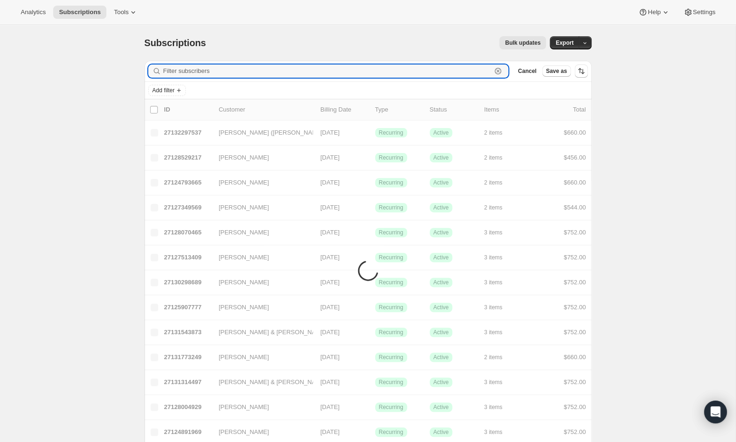
type input "tplylar@verizon.net"
click at [216, 90] on div "Add filter" at bounding box center [367, 90] width 439 height 11
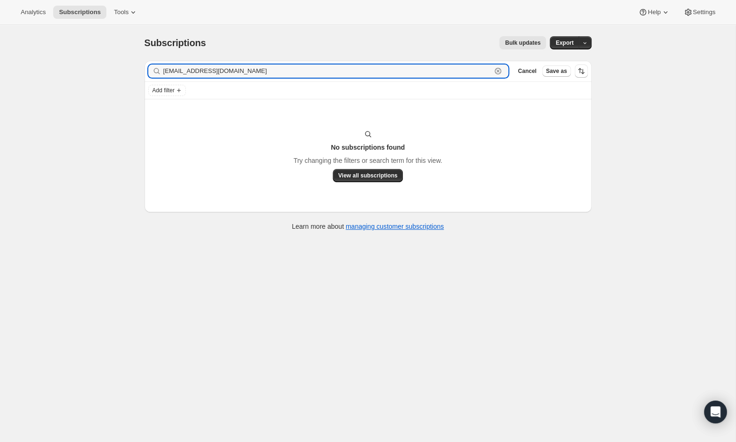
drag, startPoint x: 226, startPoint y: 72, endPoint x: 134, endPoint y: 70, distance: 91.7
click at [134, 70] on div "Subscriptions. This page is ready Subscriptions Bulk updates More actions Bulk …" at bounding box center [367, 132] width 469 height 215
paste input "gsnehib@yahoo.com"
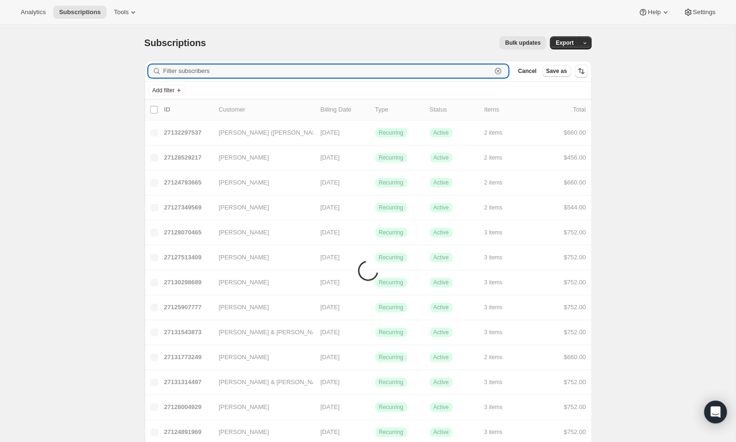
type input "gsnehib@yahoo.com"
click at [281, 82] on div "Add filter" at bounding box center [367, 90] width 447 height 17
click at [277, 72] on input "gsnehib@yahoo.com" at bounding box center [327, 70] width 328 height 13
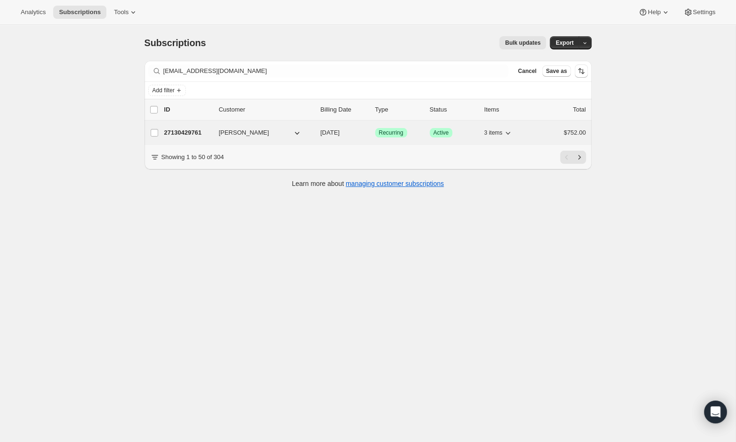
click at [200, 133] on p "27130429761" at bounding box center [187, 132] width 47 height 9
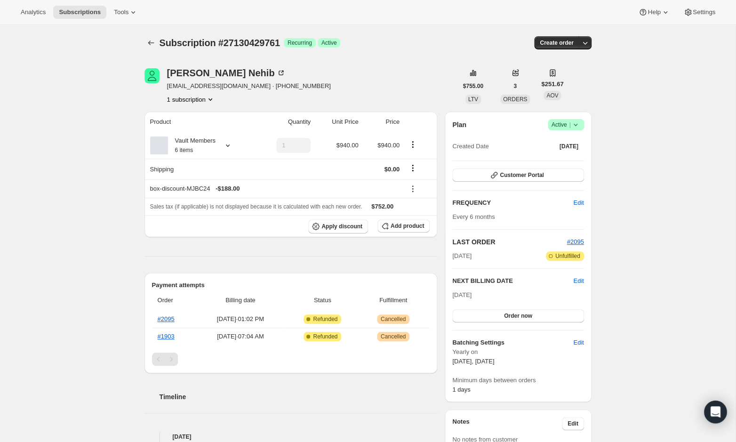
click at [559, 126] on span "Active |" at bounding box center [565, 124] width 29 height 9
click at [558, 161] on span "Cancel subscription" at bounding box center [563, 158] width 53 height 7
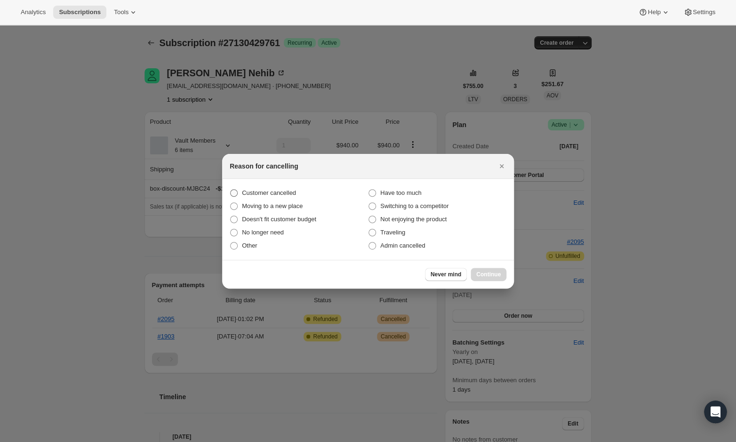
click at [283, 192] on span "Customer cancelled" at bounding box center [269, 192] width 54 height 7
click at [230, 190] on input "Customer cancelled" at bounding box center [230, 189] width 0 height 0
radio input "true"
click at [491, 271] on span "Continue" at bounding box center [488, 274] width 24 height 8
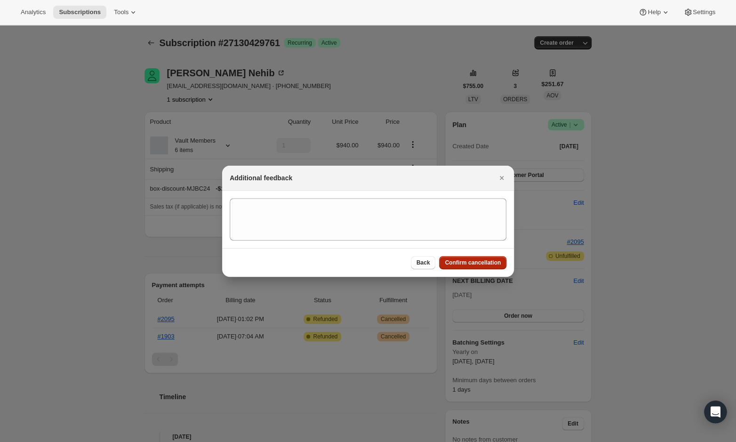
click at [476, 260] on span "Confirm cancellation" at bounding box center [472, 263] width 56 height 8
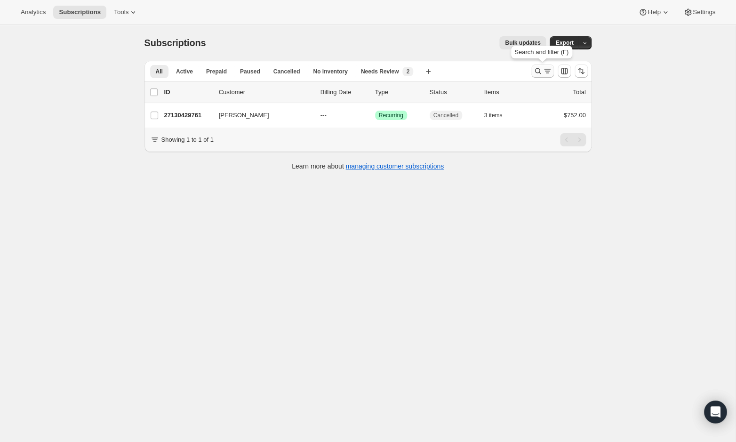
click at [535, 72] on icon "Search and filter results" at bounding box center [537, 71] width 6 height 6
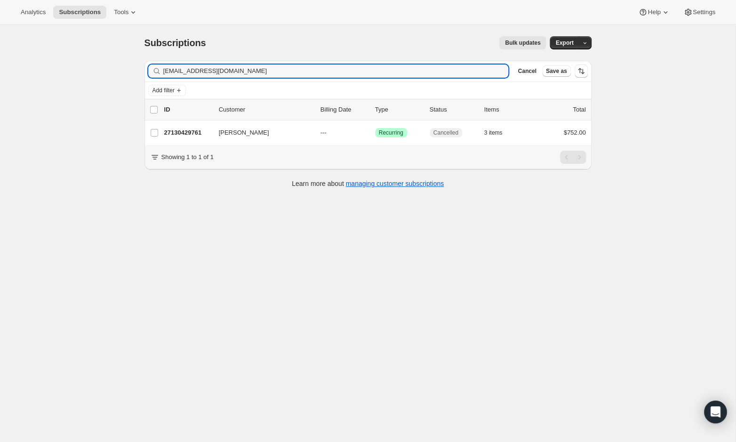
drag, startPoint x: 279, startPoint y: 69, endPoint x: 150, endPoint y: 71, distance: 128.4
click at [150, 71] on div "gsnehib@yahoo.com Clear" at bounding box center [328, 70] width 360 height 13
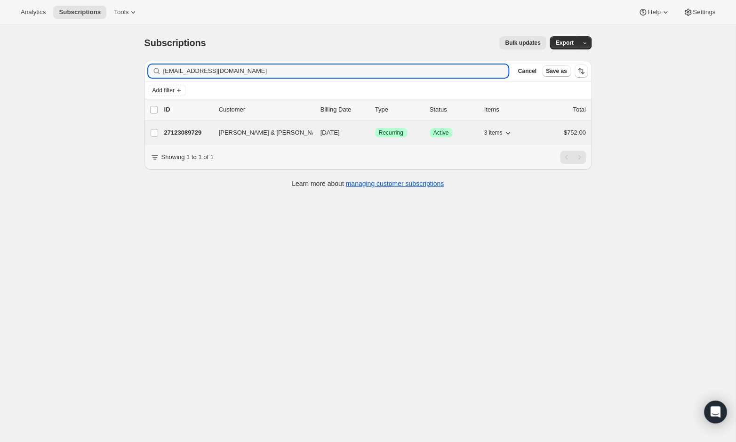
type input "iam.mai703@gmail.com"
click at [202, 126] on div "27123089729 James & Mai Nakaoka 04/01/2026 Success Recurring Success Active 3 i…" at bounding box center [374, 132] width 421 height 13
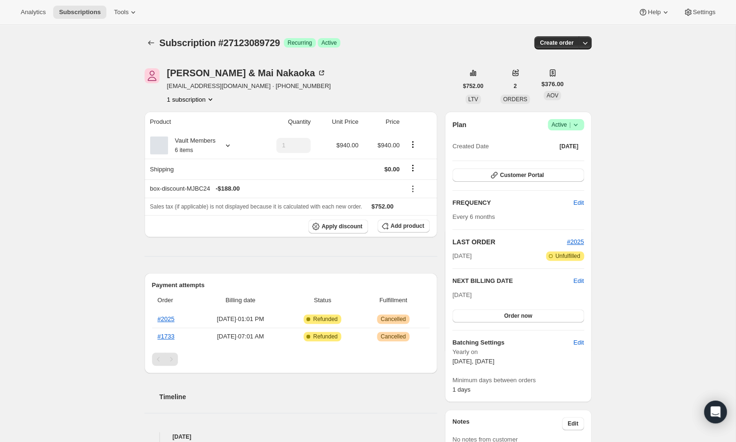
click at [562, 125] on span "Active |" at bounding box center [565, 124] width 29 height 9
click at [567, 153] on button "Cancel subscription" at bounding box center [563, 158] width 59 height 15
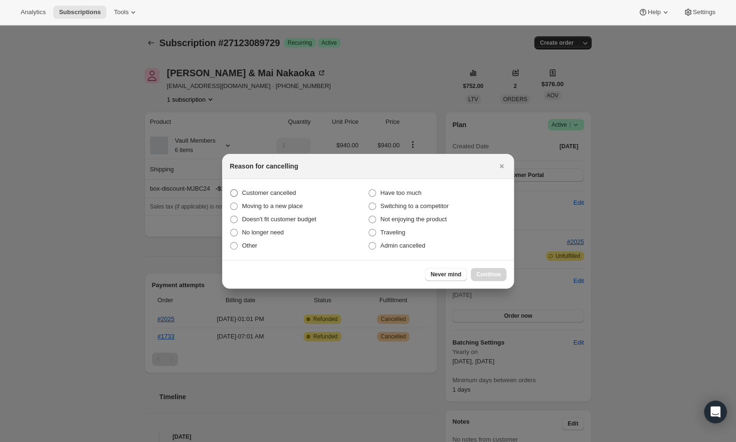
click at [270, 190] on span "Customer cancelled" at bounding box center [269, 192] width 54 height 7
click at [230, 190] on input "Customer cancelled" at bounding box center [230, 189] width 0 height 0
radio input "true"
click at [483, 268] on button "Continue" at bounding box center [488, 274] width 36 height 13
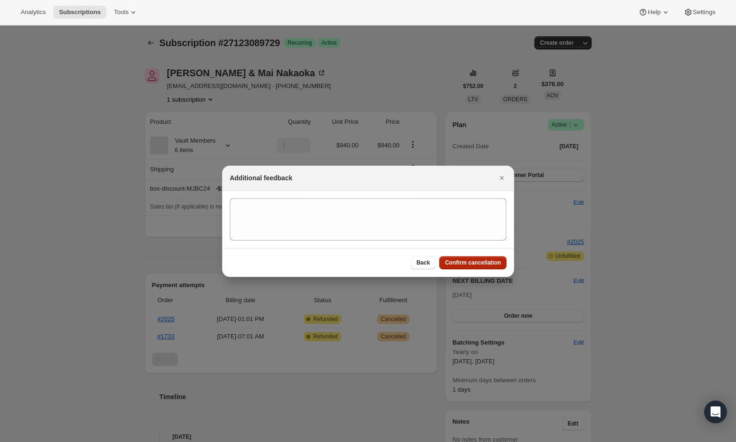
click at [461, 266] on button "Confirm cancellation" at bounding box center [472, 262] width 67 height 13
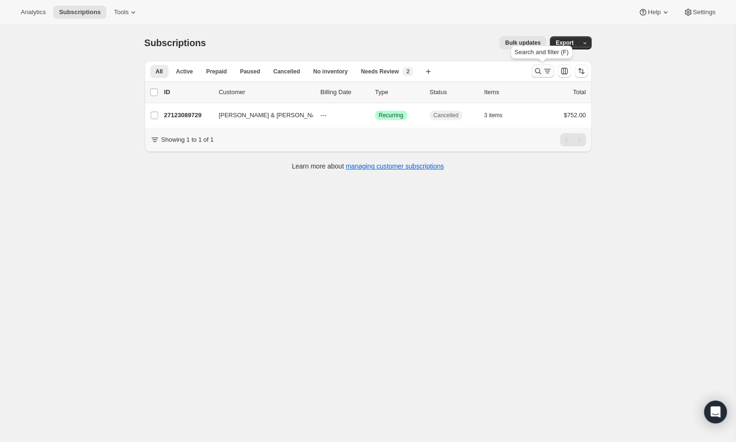
click at [533, 69] on icon "Search and filter results" at bounding box center [537, 70] width 9 height 9
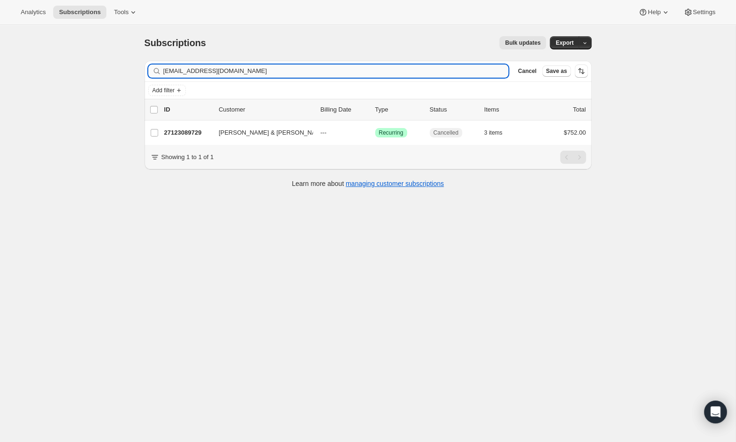
click at [323, 71] on input "[EMAIL_ADDRESS][DOMAIN_NAME]" at bounding box center [335, 70] width 345 height 13
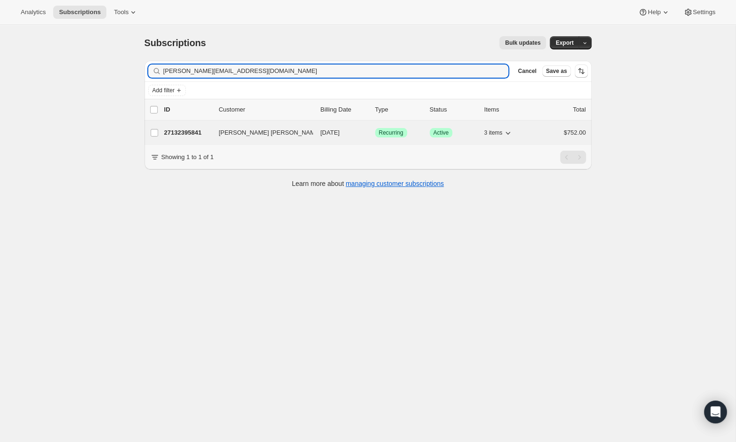
type input "[PERSON_NAME][EMAIL_ADDRESS][DOMAIN_NAME]"
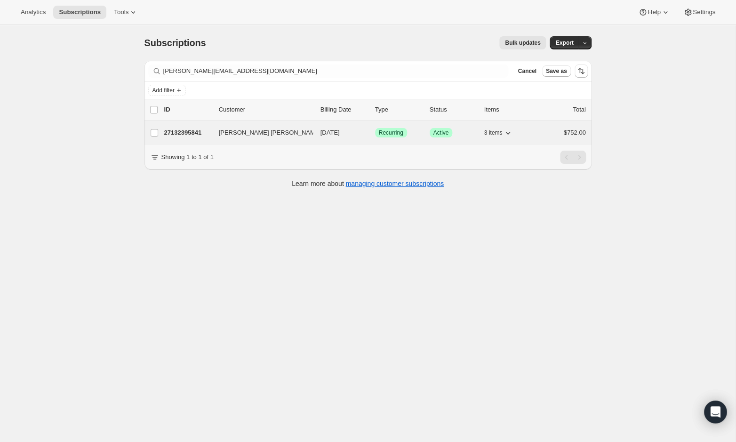
click at [285, 137] on div "27132395841 [PERSON_NAME] [PERSON_NAME] [PERSON_NAME] [DATE] Success Recurring …" at bounding box center [374, 132] width 421 height 13
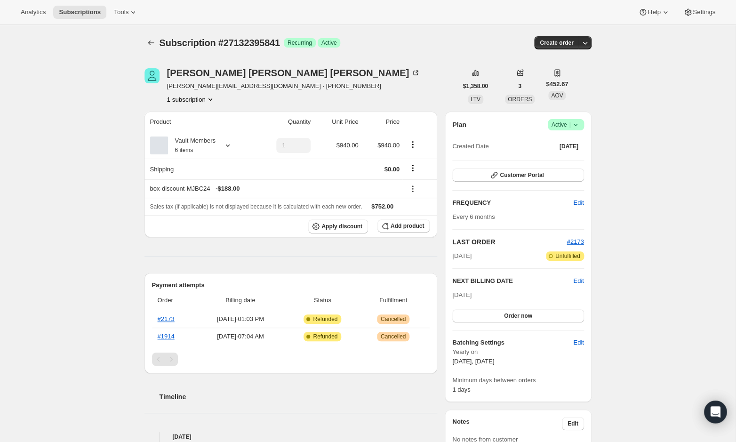
click at [572, 127] on icon at bounding box center [574, 124] width 9 height 9
click at [566, 162] on span "Cancel subscription" at bounding box center [563, 158] width 53 height 7
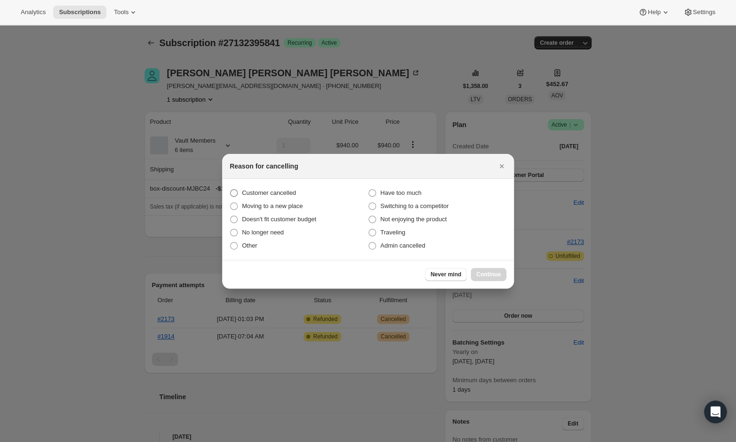
click at [281, 194] on span "Customer cancelled" at bounding box center [269, 192] width 54 height 7
click at [230, 190] on input "Customer cancelled" at bounding box center [230, 189] width 0 height 0
radio input "true"
click at [493, 279] on button "Continue" at bounding box center [488, 274] width 36 height 13
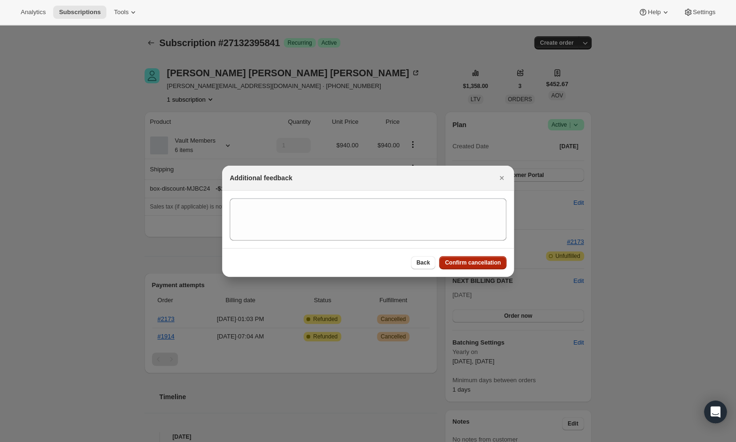
click at [472, 263] on span "Confirm cancellation" at bounding box center [472, 263] width 56 height 8
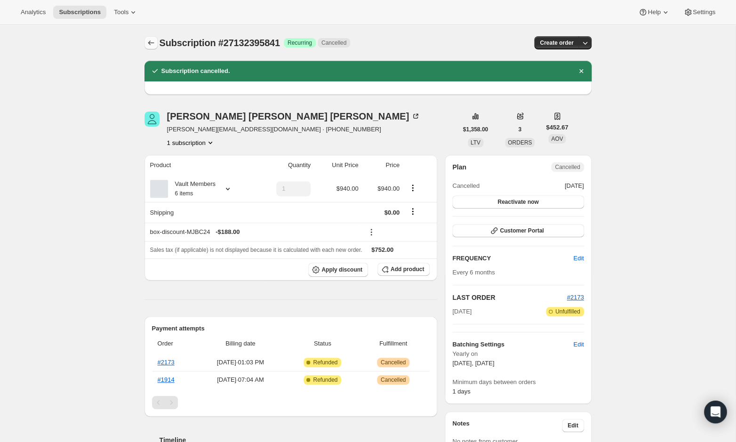
click at [151, 45] on icon "Subscriptions" at bounding box center [150, 42] width 9 height 9
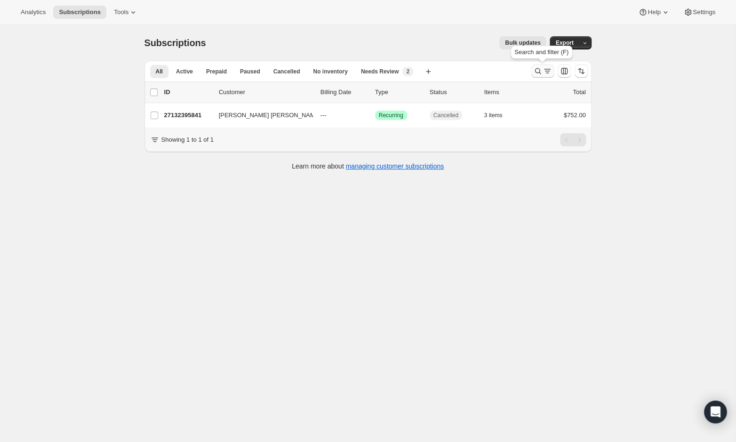
click at [535, 72] on icon "Search and filter results" at bounding box center [537, 71] width 6 height 6
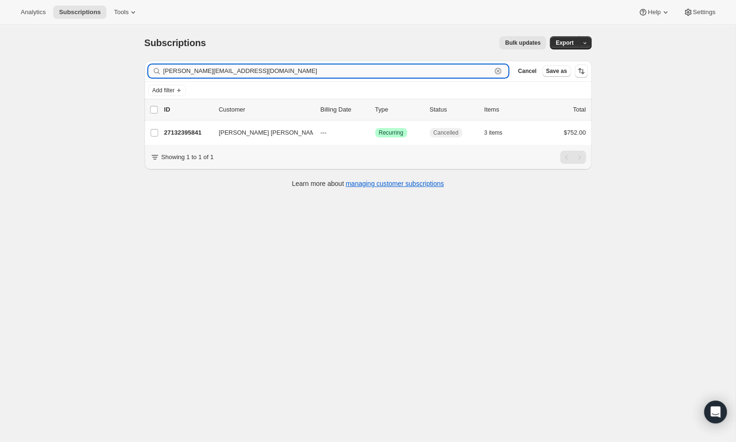
click at [432, 74] on input "[PERSON_NAME][EMAIL_ADDRESS][DOMAIN_NAME]" at bounding box center [327, 70] width 328 height 13
paste input "[EMAIL_ADDRESS][DOMAIN_NAME]"
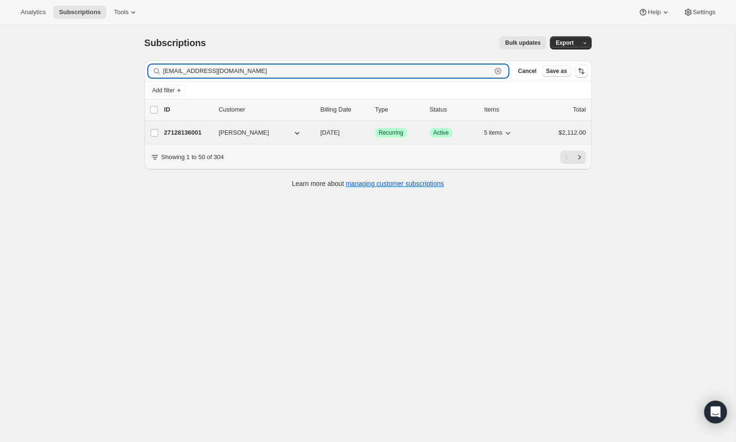
type input "[EMAIL_ADDRESS][DOMAIN_NAME]"
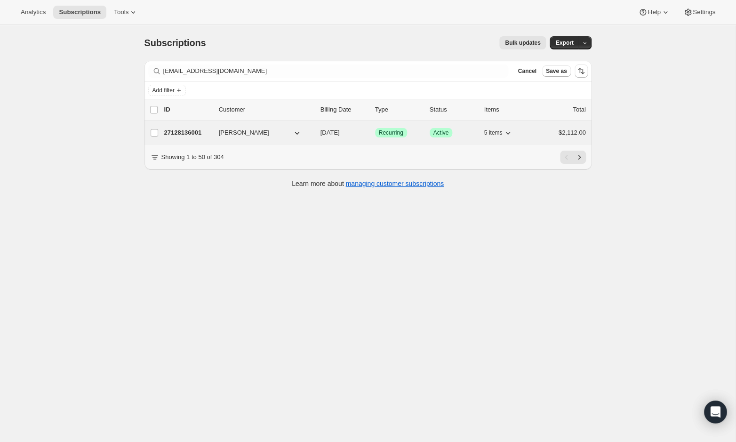
click at [199, 135] on p "27128136001" at bounding box center [187, 132] width 47 height 9
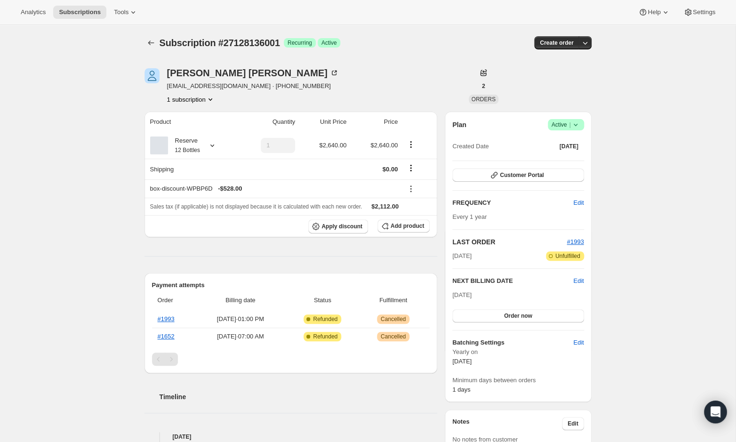
click at [580, 126] on span "Success Active |" at bounding box center [565, 124] width 36 height 11
click at [566, 160] on span "Cancel subscription" at bounding box center [563, 158] width 53 height 7
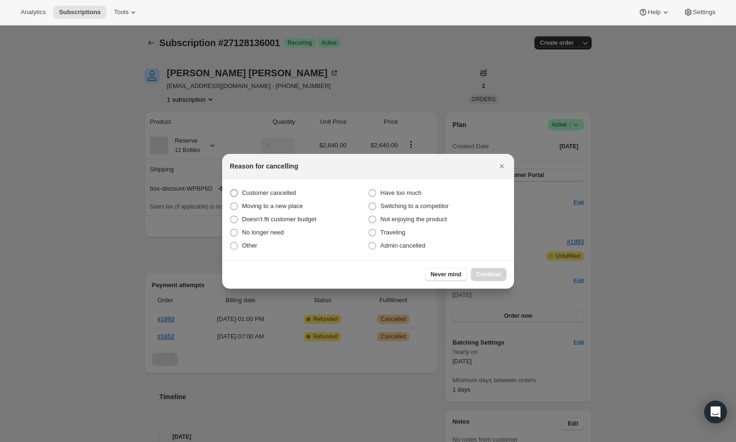
click at [251, 192] on span "Customer cancelled" at bounding box center [269, 192] width 54 height 7
click at [230, 190] on input "Customer cancelled" at bounding box center [230, 189] width 0 height 0
radio input "true"
click at [473, 274] on button "Continue" at bounding box center [488, 274] width 36 height 13
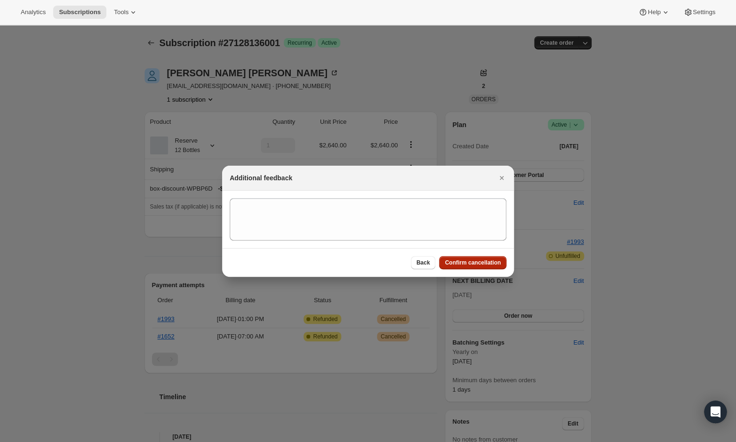
click at [461, 265] on span "Confirm cancellation" at bounding box center [472, 263] width 56 height 8
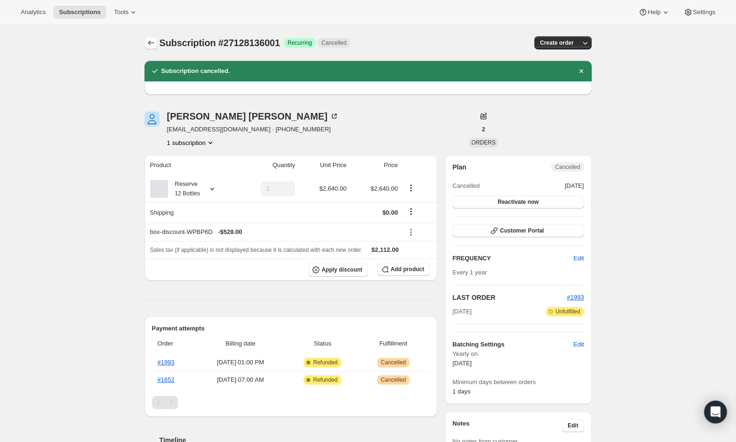
click at [152, 44] on icon "Subscriptions" at bounding box center [150, 42] width 9 height 9
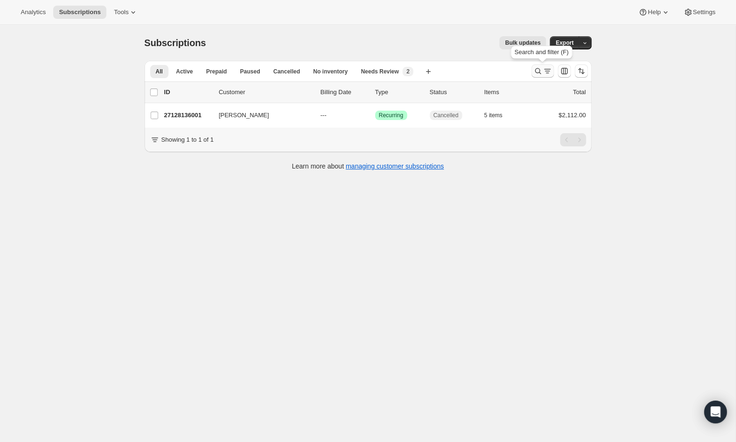
click at [537, 73] on icon "Search and filter results" at bounding box center [537, 70] width 9 height 9
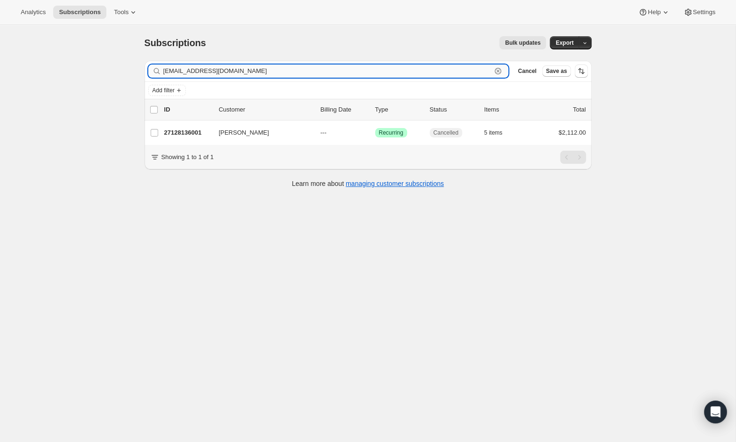
click at [373, 69] on input "[EMAIL_ADDRESS][DOMAIN_NAME]" at bounding box center [327, 70] width 328 height 13
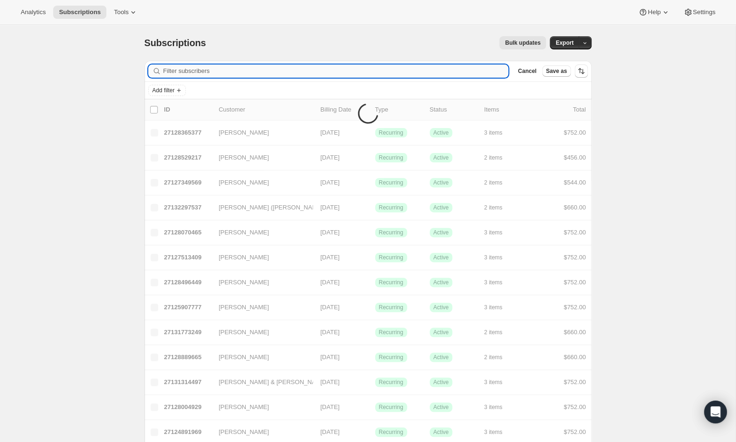
paste input "[PERSON_NAME][EMAIL_ADDRESS][PERSON_NAME][DOMAIN_NAME]"
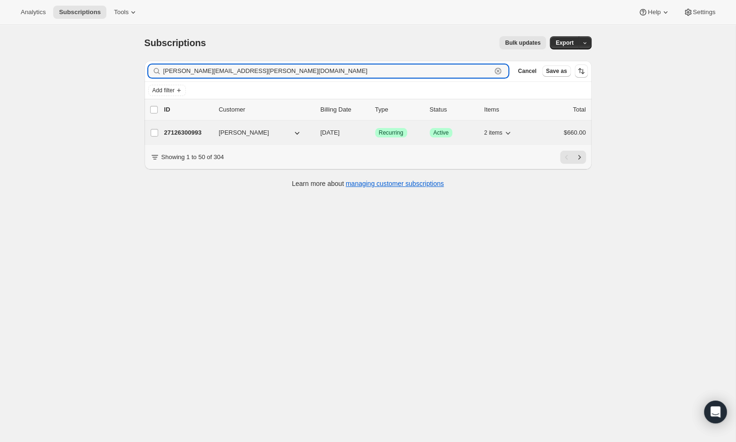
type input "[PERSON_NAME][EMAIL_ADDRESS][PERSON_NAME][DOMAIN_NAME]"
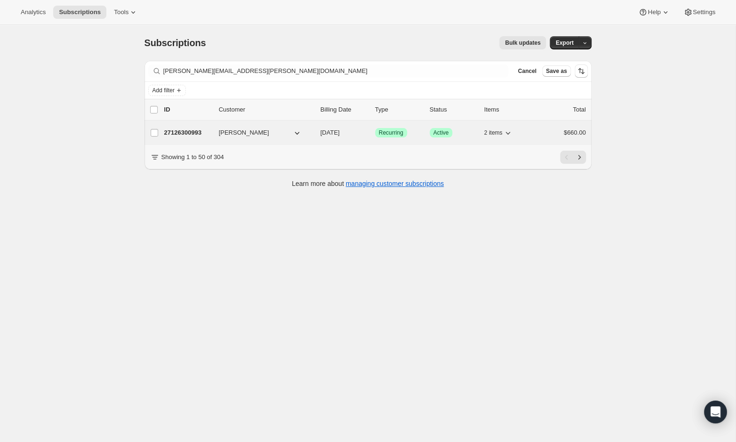
click at [234, 132] on span "[PERSON_NAME]" at bounding box center [244, 132] width 50 height 9
click at [188, 133] on p "27126300993" at bounding box center [187, 132] width 47 height 9
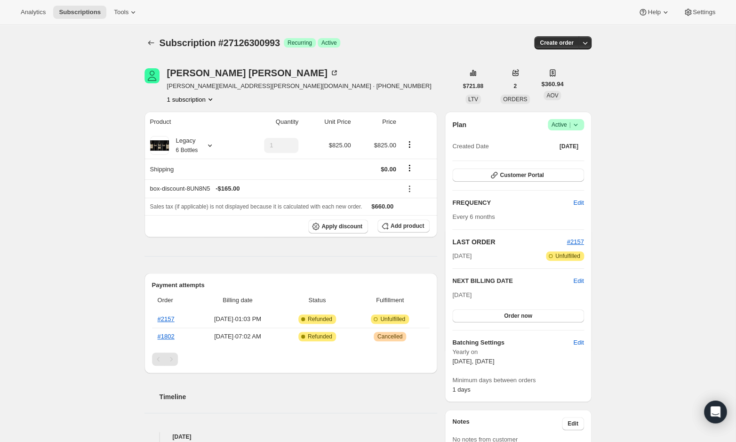
click at [576, 126] on icon at bounding box center [574, 124] width 9 height 9
click at [567, 158] on span "Cancel subscription" at bounding box center [563, 158] width 53 height 7
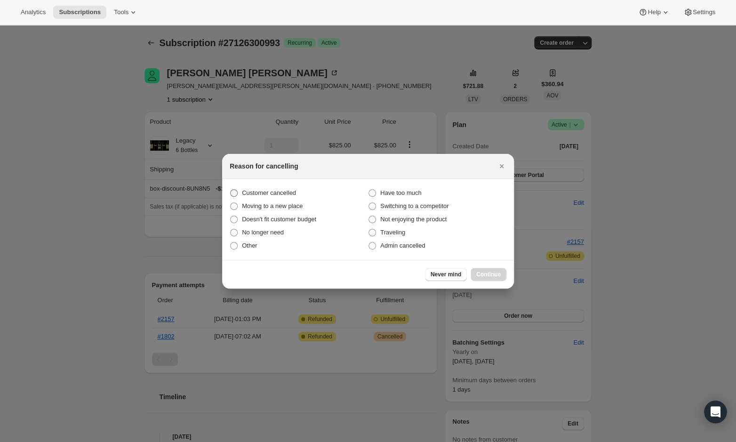
click at [269, 195] on span "Customer cancelled" at bounding box center [269, 192] width 54 height 7
click at [230, 190] on input "Customer cancelled" at bounding box center [230, 189] width 0 height 0
radio input "true"
click at [485, 271] on span "Continue" at bounding box center [488, 274] width 24 height 8
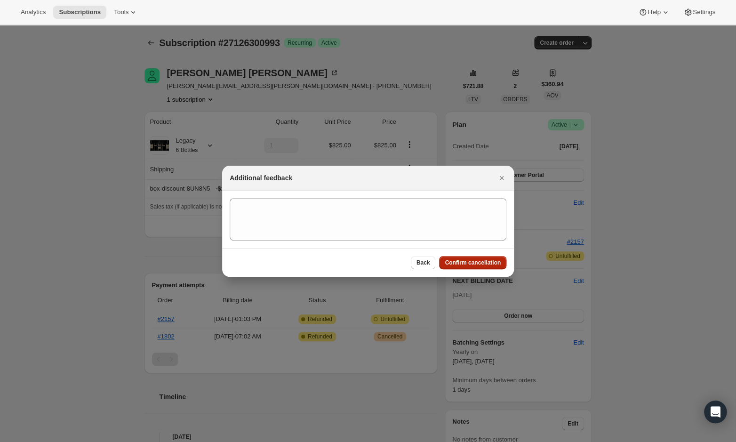
click at [452, 261] on span "Confirm cancellation" at bounding box center [472, 263] width 56 height 8
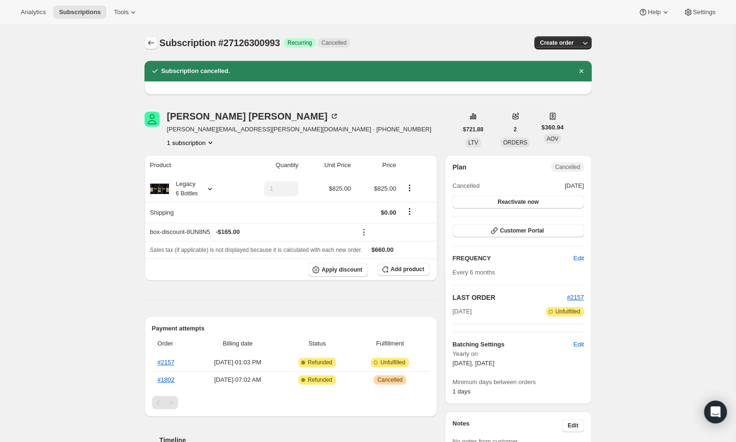
click at [154, 43] on icon "Subscriptions" at bounding box center [150, 42] width 9 height 9
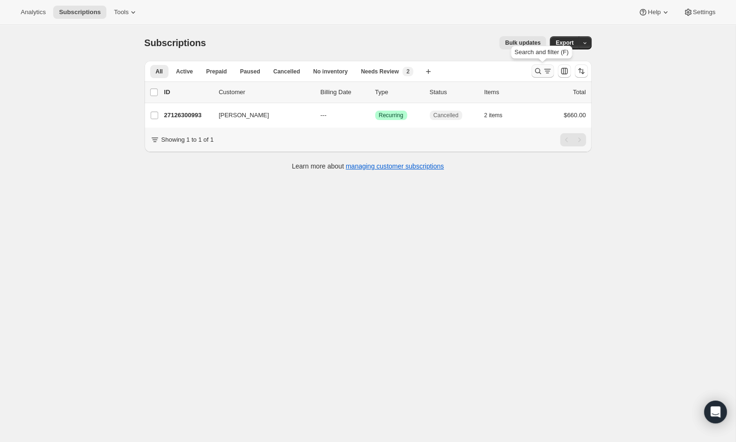
click at [540, 77] on button "Search and filter results" at bounding box center [542, 70] width 23 height 13
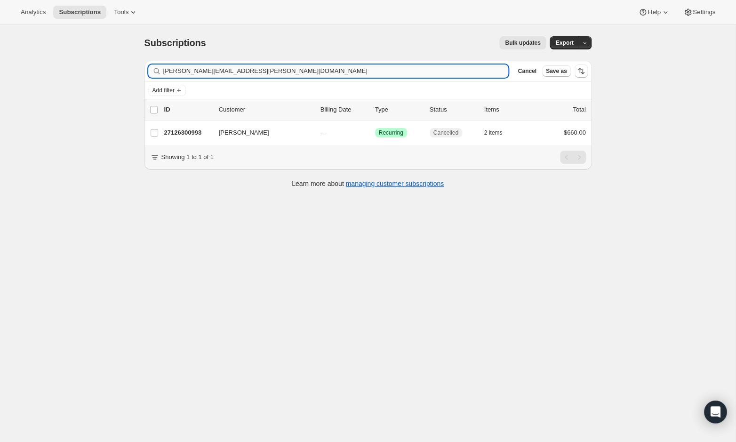
click at [331, 73] on input "[PERSON_NAME][EMAIL_ADDRESS][PERSON_NAME][DOMAIN_NAME]" at bounding box center [335, 70] width 345 height 13
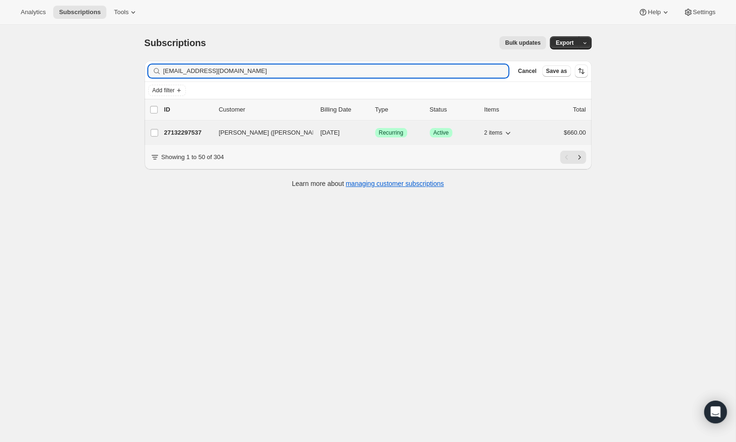
type input "[EMAIL_ADDRESS][DOMAIN_NAME]"
click at [187, 130] on p "27132297537" at bounding box center [187, 132] width 47 height 9
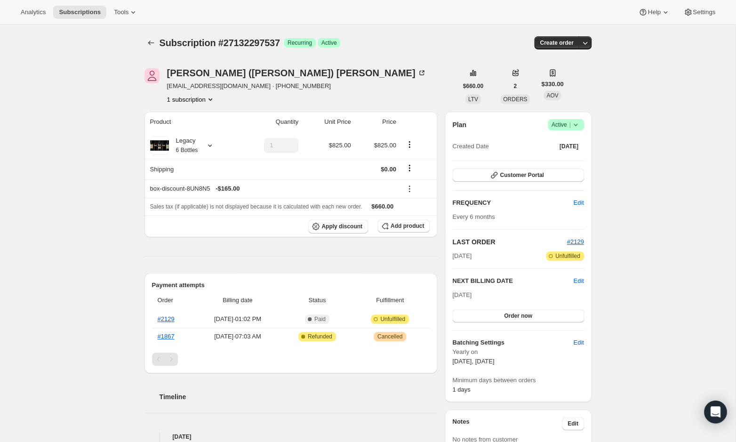
click at [575, 124] on icon at bounding box center [574, 124] width 9 height 9
click at [568, 157] on span "Cancel subscription" at bounding box center [563, 158] width 53 height 7
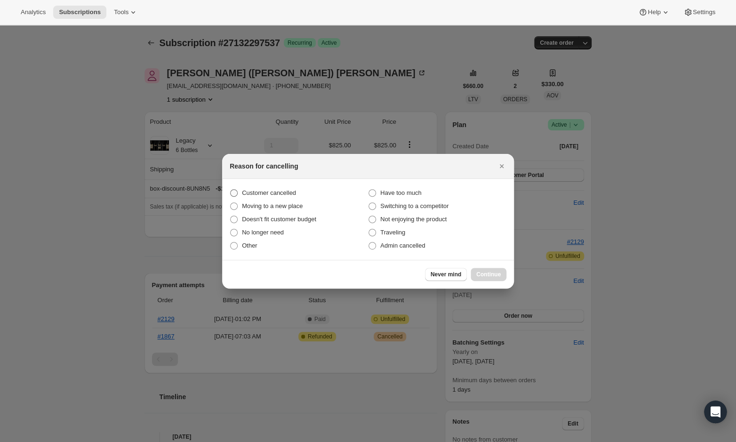
click at [289, 190] on span "Customer cancelled" at bounding box center [269, 192] width 54 height 7
click at [230, 190] on input "Customer cancelled" at bounding box center [230, 189] width 0 height 0
radio input "true"
click at [483, 270] on button "Continue" at bounding box center [488, 274] width 36 height 13
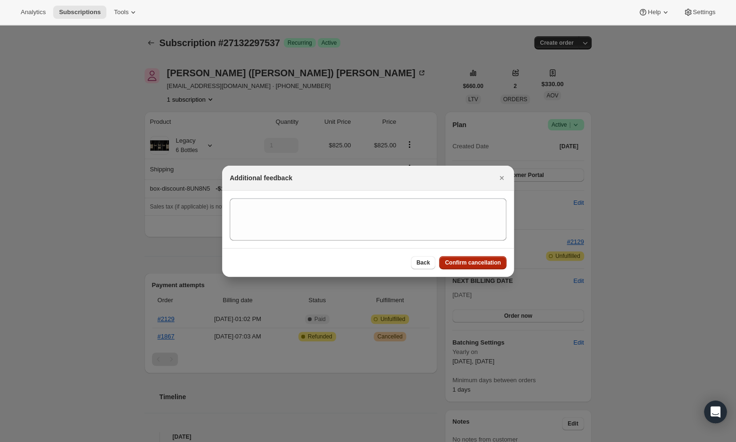
click at [479, 263] on span "Confirm cancellation" at bounding box center [472, 263] width 56 height 8
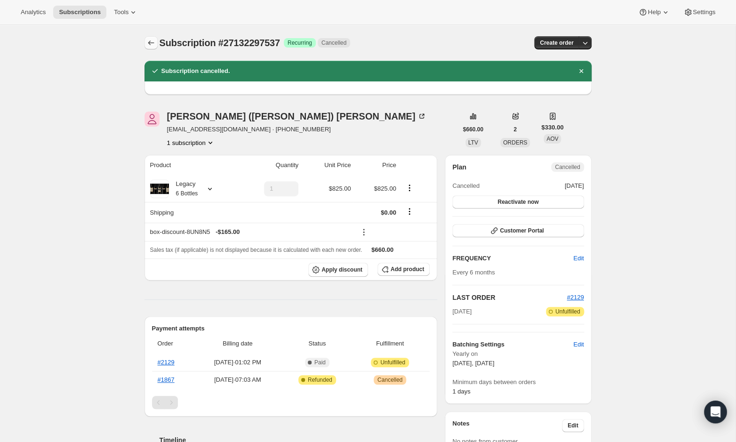
click at [153, 38] on button "Subscriptions" at bounding box center [150, 42] width 13 height 13
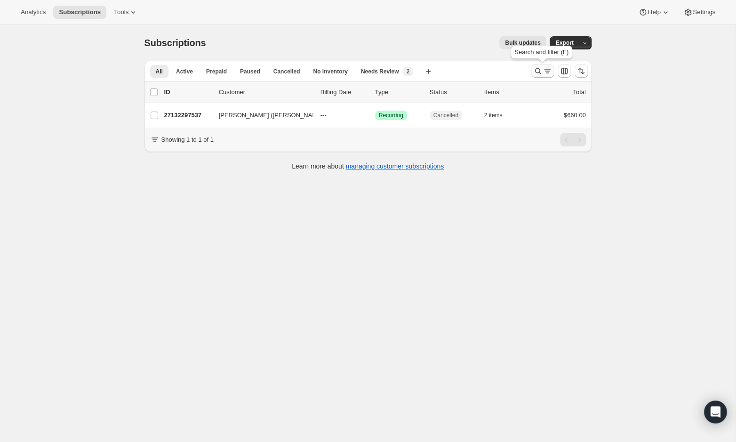
click at [536, 72] on icon "Search and filter results" at bounding box center [537, 71] width 6 height 6
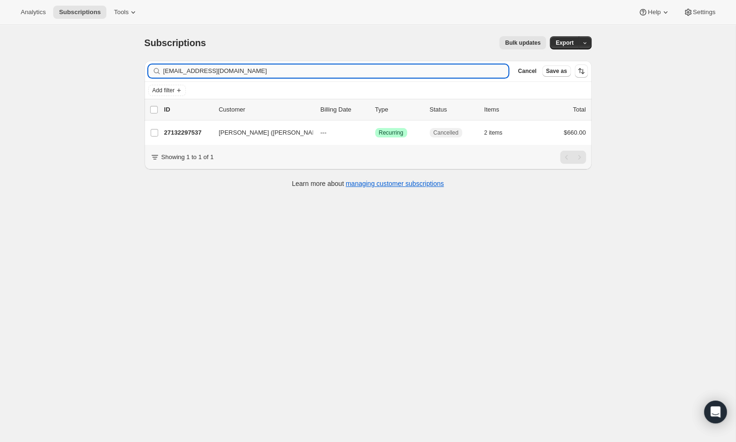
click at [369, 76] on input "[EMAIL_ADDRESS][DOMAIN_NAME]" at bounding box center [335, 70] width 345 height 13
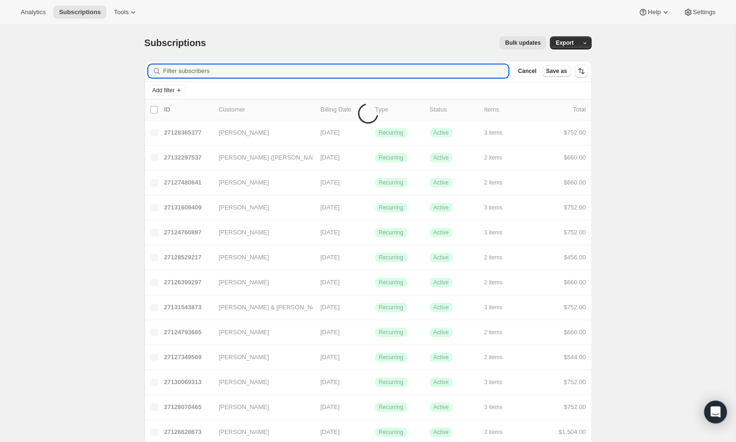
drag, startPoint x: 369, startPoint y: 76, endPoint x: 199, endPoint y: 137, distance: 180.5
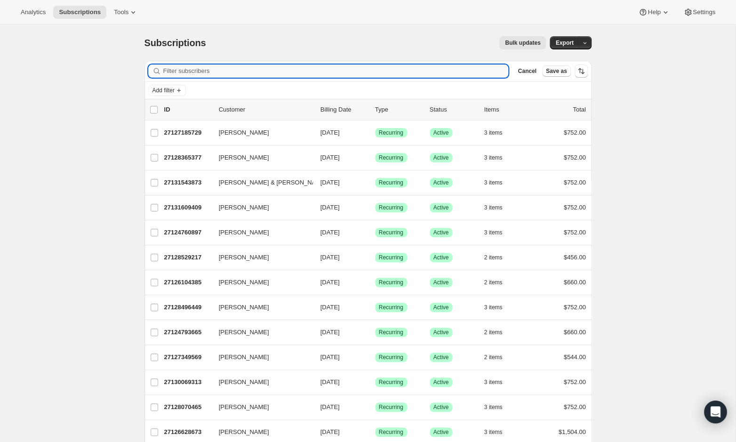
click at [190, 72] on input "Filter subscribers" at bounding box center [335, 70] width 345 height 13
paste input "[EMAIL_ADDRESS][DOMAIN_NAME]"
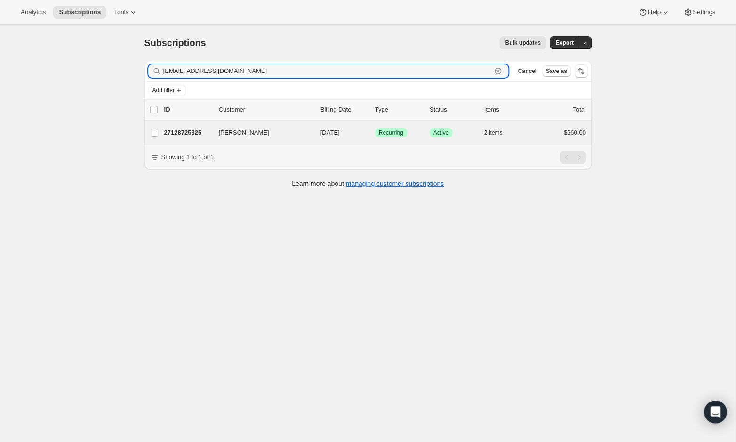
type input "[EMAIL_ADDRESS][DOMAIN_NAME]"
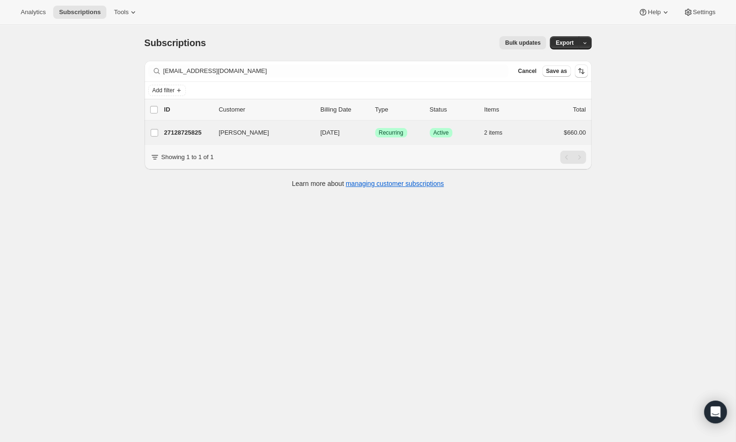
click at [174, 122] on div "[PERSON_NAME] 27128725825 [PERSON_NAME] [DATE] Success Recurring Success Active…" at bounding box center [367, 132] width 447 height 24
click at [175, 128] on p "27128725825" at bounding box center [187, 132] width 47 height 9
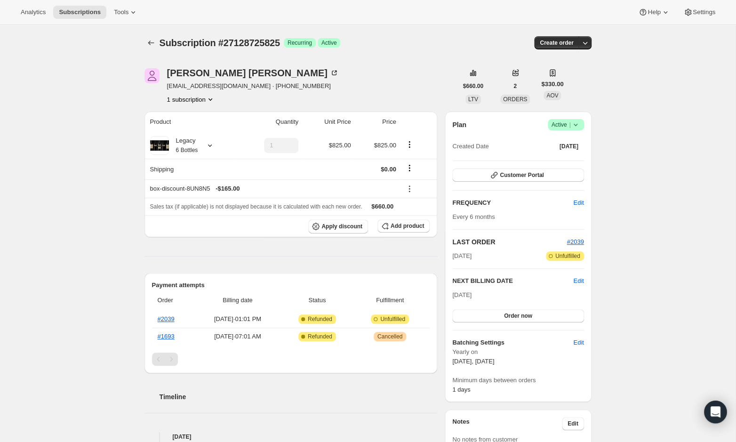
click at [569, 127] on span "|" at bounding box center [569, 125] width 1 height 8
click at [562, 153] on button "Cancel subscription" at bounding box center [563, 158] width 59 height 15
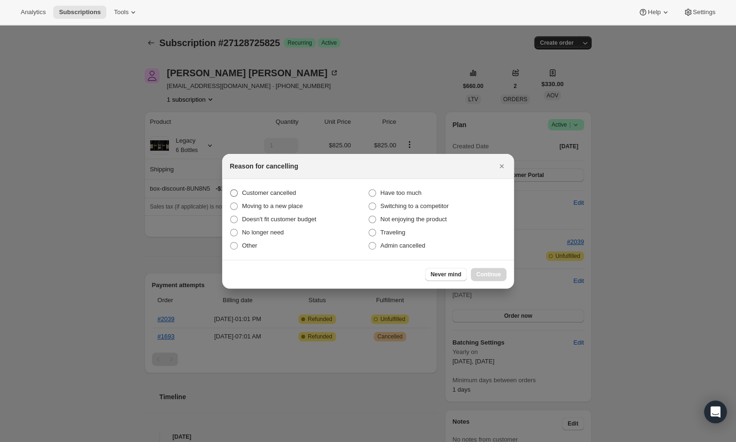
click at [293, 197] on span "Customer cancelled" at bounding box center [269, 192] width 54 height 9
click at [230, 190] on input "Customer cancelled" at bounding box center [230, 189] width 0 height 0
radio input "true"
click at [488, 277] on span "Continue" at bounding box center [488, 274] width 24 height 8
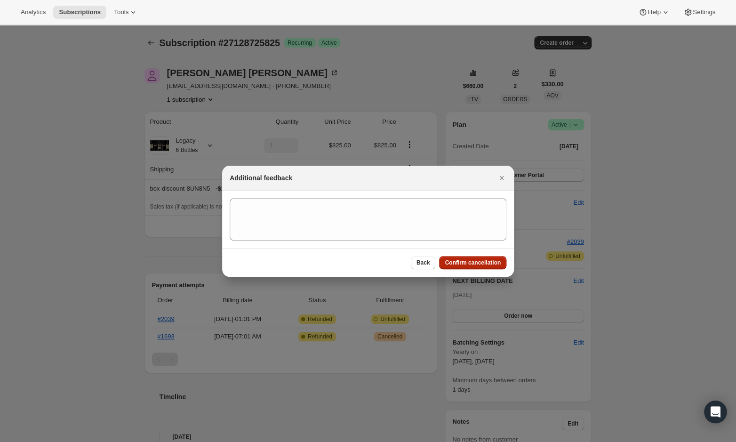
click at [458, 260] on span "Confirm cancellation" at bounding box center [472, 263] width 56 height 8
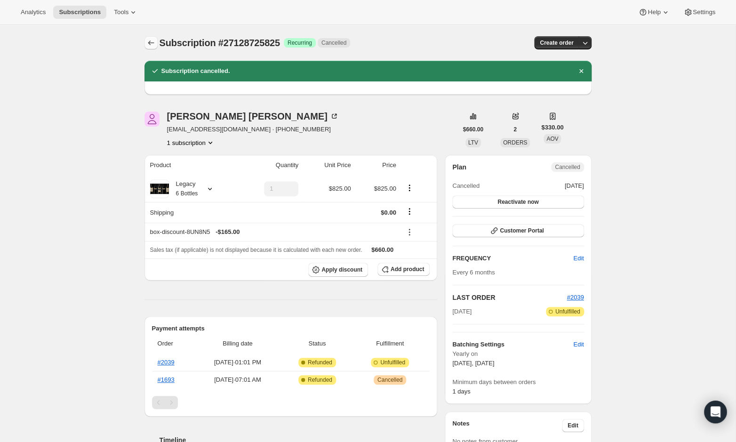
click at [150, 38] on button "Subscriptions" at bounding box center [150, 42] width 13 height 13
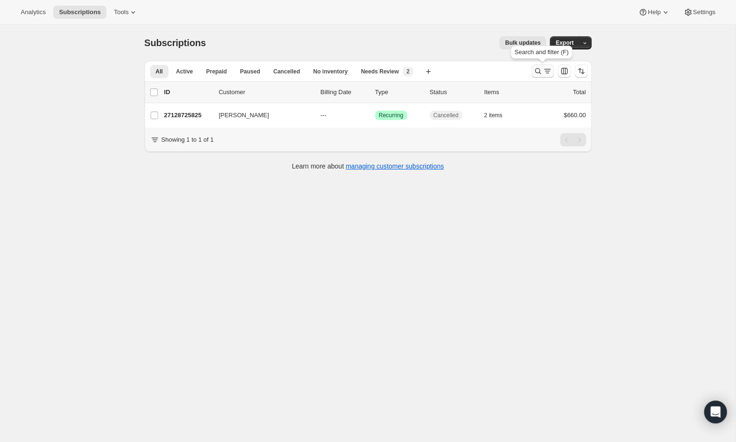
click at [537, 69] on icon "Search and filter results" at bounding box center [537, 70] width 9 height 9
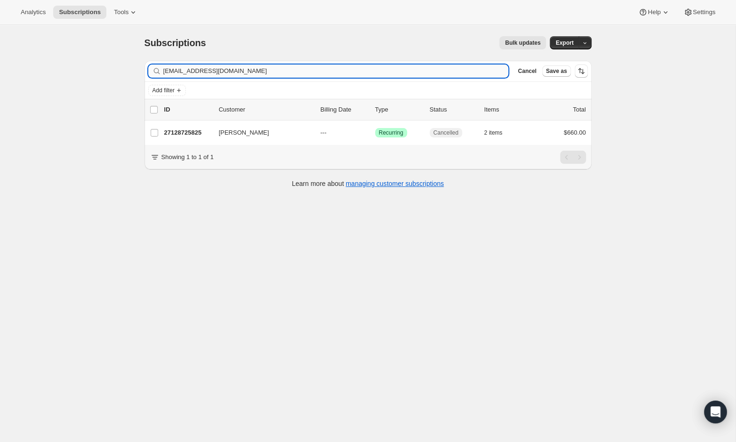
click at [424, 72] on input "[EMAIL_ADDRESS][DOMAIN_NAME]" at bounding box center [335, 70] width 345 height 13
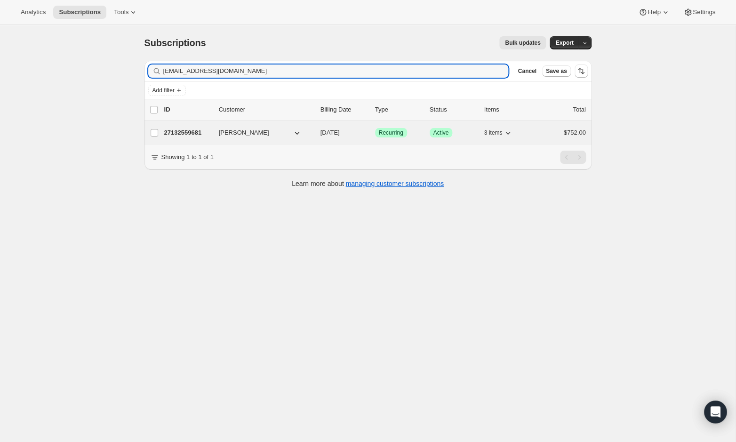
type input "[EMAIL_ADDRESS][DOMAIN_NAME]"
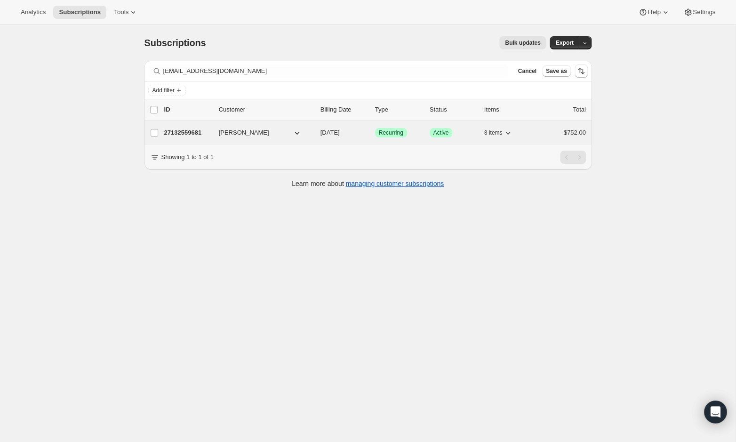
click at [221, 130] on span "[PERSON_NAME]" at bounding box center [244, 132] width 50 height 9
click at [238, 132] on span "[PERSON_NAME]" at bounding box center [244, 132] width 50 height 9
click at [167, 133] on p "27132559681" at bounding box center [187, 132] width 47 height 9
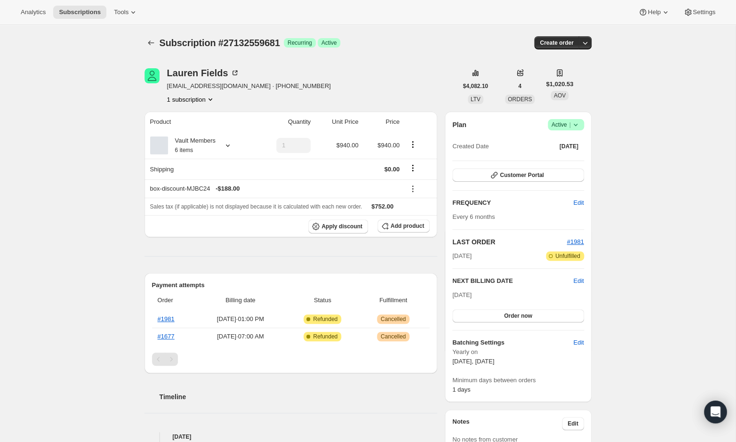
click at [565, 128] on span "Active |" at bounding box center [565, 124] width 29 height 9
click at [562, 160] on span "Cancel subscription" at bounding box center [563, 158] width 53 height 7
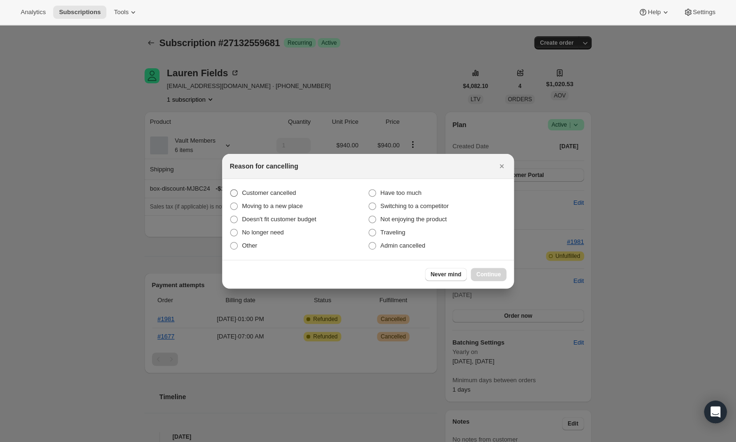
click at [263, 190] on span "Customer cancelled" at bounding box center [269, 192] width 54 height 7
click at [230, 190] on input "Customer cancelled" at bounding box center [230, 189] width 0 height 0
radio input "true"
click at [483, 271] on span "Continue" at bounding box center [488, 274] width 24 height 8
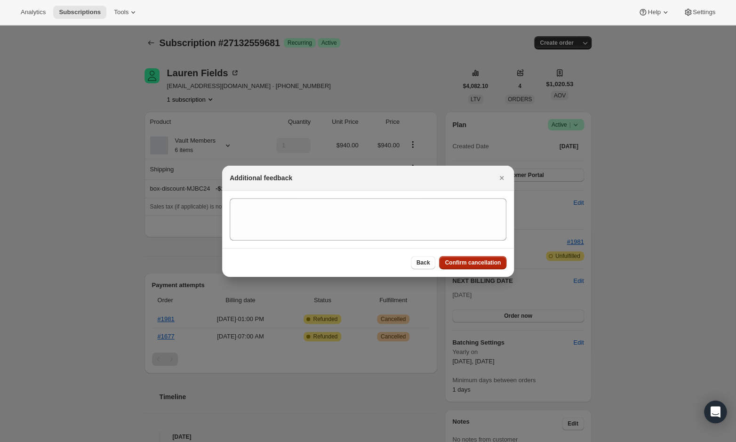
click at [472, 265] on span "Confirm cancellation" at bounding box center [472, 263] width 56 height 8
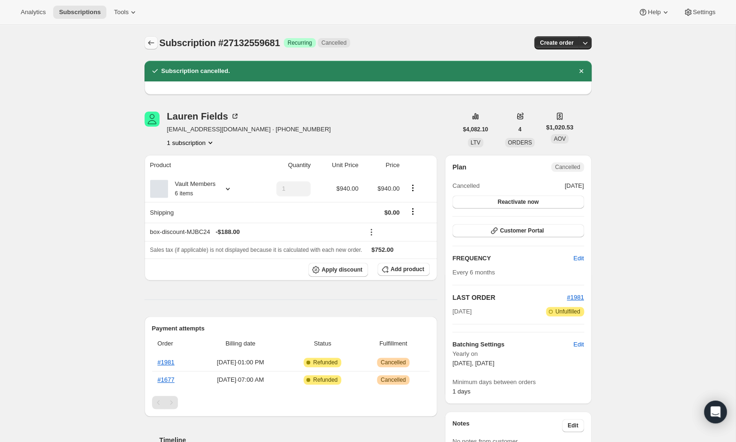
click at [149, 43] on icon "Subscriptions" at bounding box center [151, 42] width 6 height 5
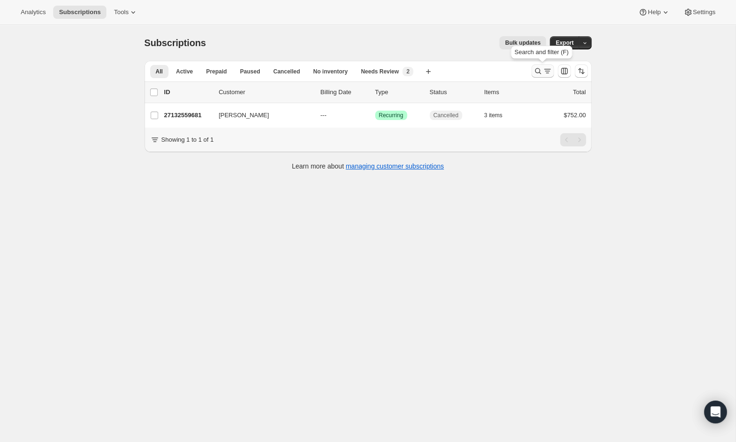
click at [539, 65] on button "Search and filter results" at bounding box center [542, 70] width 23 height 13
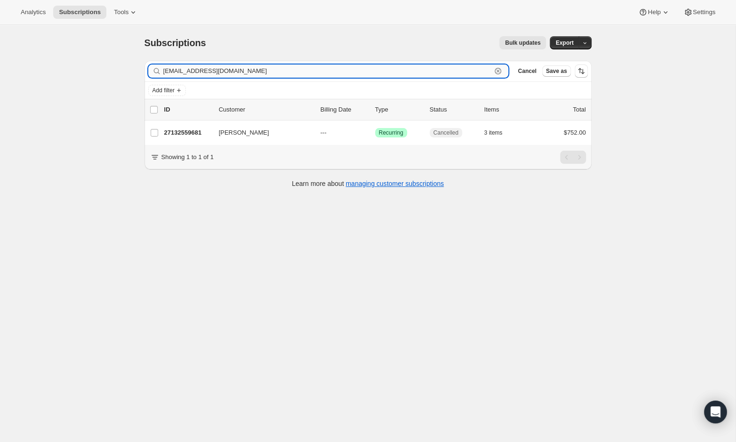
click at [273, 72] on input "[EMAIL_ADDRESS][DOMAIN_NAME]" at bounding box center [327, 70] width 328 height 13
paste input "[EMAIL_ADDRESS][DOMAIN_NAME]"
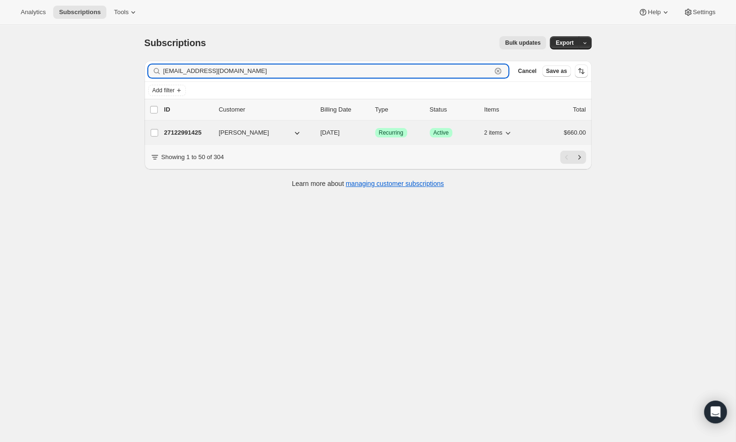
type input "[EMAIL_ADDRESS][DOMAIN_NAME]"
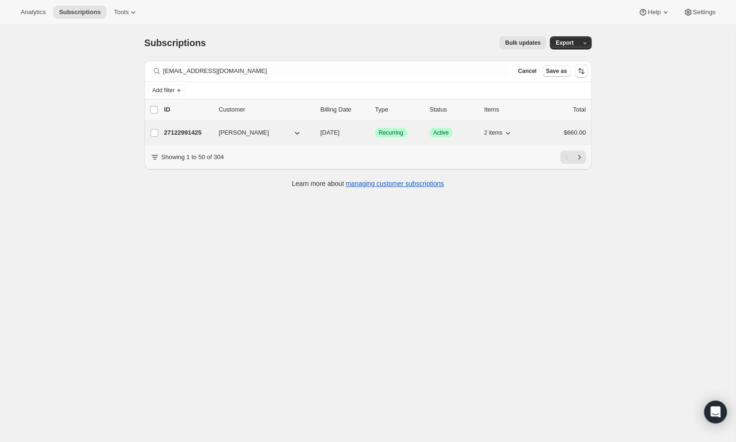
click at [205, 135] on p "27122991425" at bounding box center [187, 132] width 47 height 9
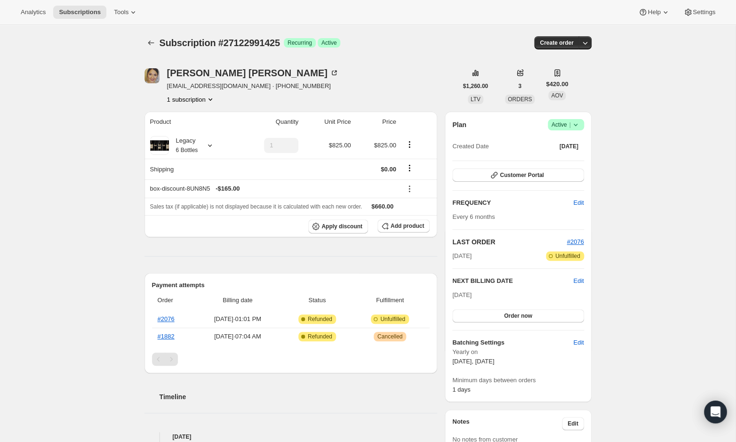
click at [559, 124] on span "Active |" at bounding box center [565, 124] width 29 height 9
click at [558, 155] on span "Cancel subscription" at bounding box center [563, 158] width 53 height 9
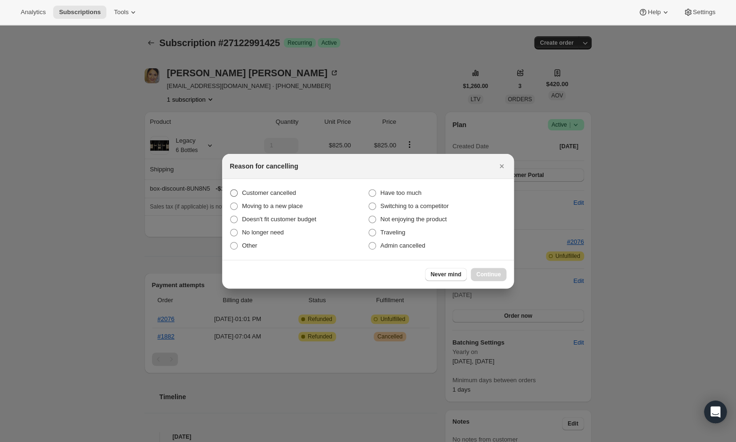
click at [273, 191] on span "Customer cancelled" at bounding box center [269, 192] width 54 height 7
click at [230, 190] on input "Customer cancelled" at bounding box center [230, 189] width 0 height 0
radio input "true"
click at [489, 275] on span "Continue" at bounding box center [488, 274] width 24 height 8
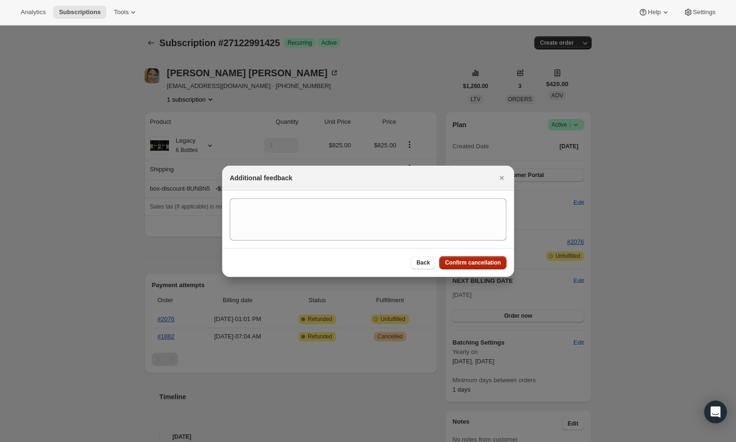
click at [458, 257] on button "Confirm cancellation" at bounding box center [472, 262] width 67 height 13
